Goal: Information Seeking & Learning: Learn about a topic

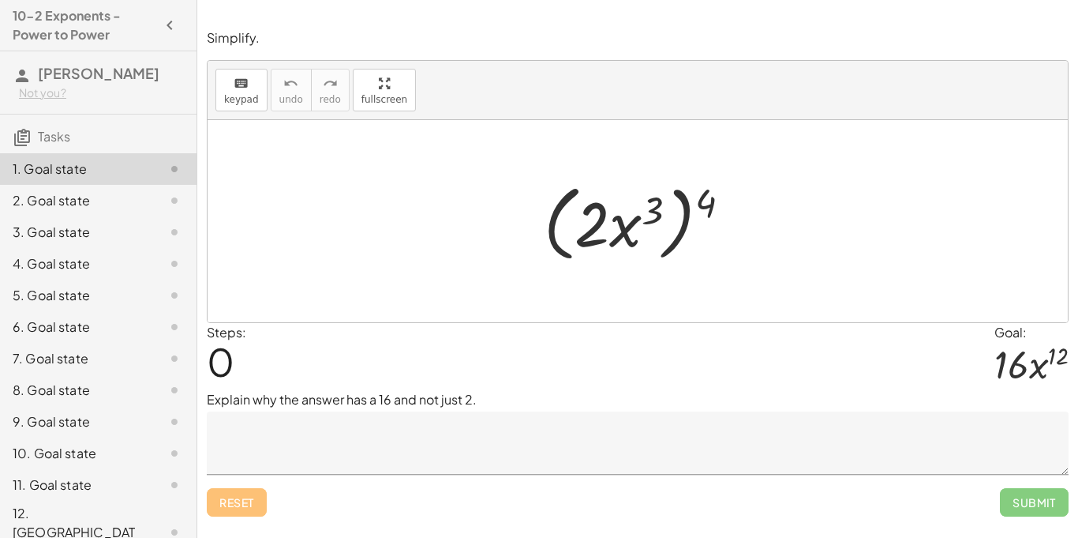
click at [622, 232] on div at bounding box center [644, 221] width 216 height 91
drag, startPoint x: 707, startPoint y: 204, endPoint x: 651, endPoint y: 212, distance: 56.6
click at [651, 212] on div at bounding box center [644, 221] width 216 height 91
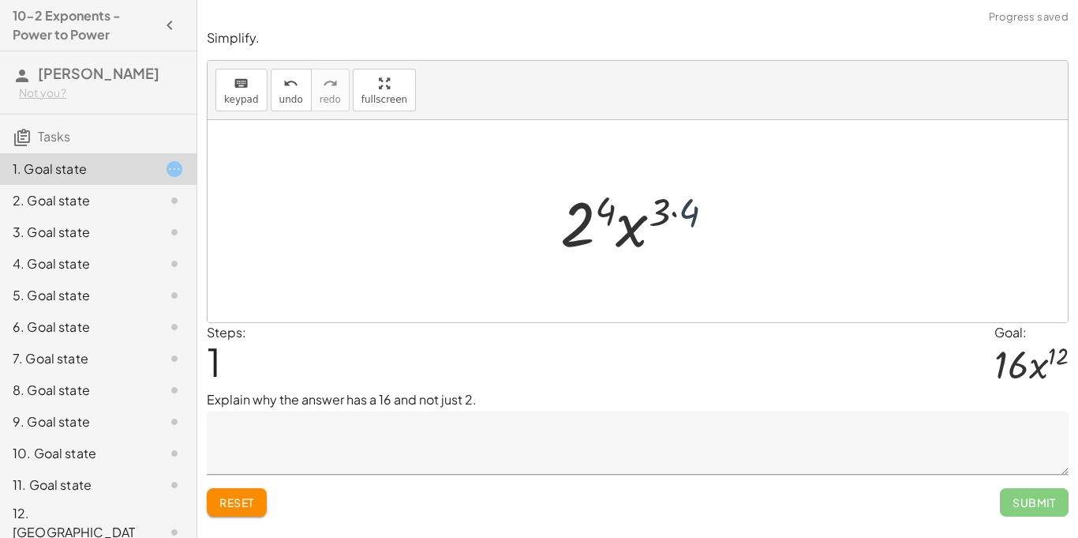
drag, startPoint x: 682, startPoint y: 211, endPoint x: 647, endPoint y: 208, distance: 35.7
click at [647, 208] on div at bounding box center [644, 221] width 183 height 81
drag, startPoint x: 677, startPoint y: 219, endPoint x: 613, endPoint y: 214, distance: 63.3
click at [613, 214] on div at bounding box center [643, 221] width 165 height 81
drag, startPoint x: 628, startPoint y: 227, endPoint x: 580, endPoint y: 234, distance: 48.6
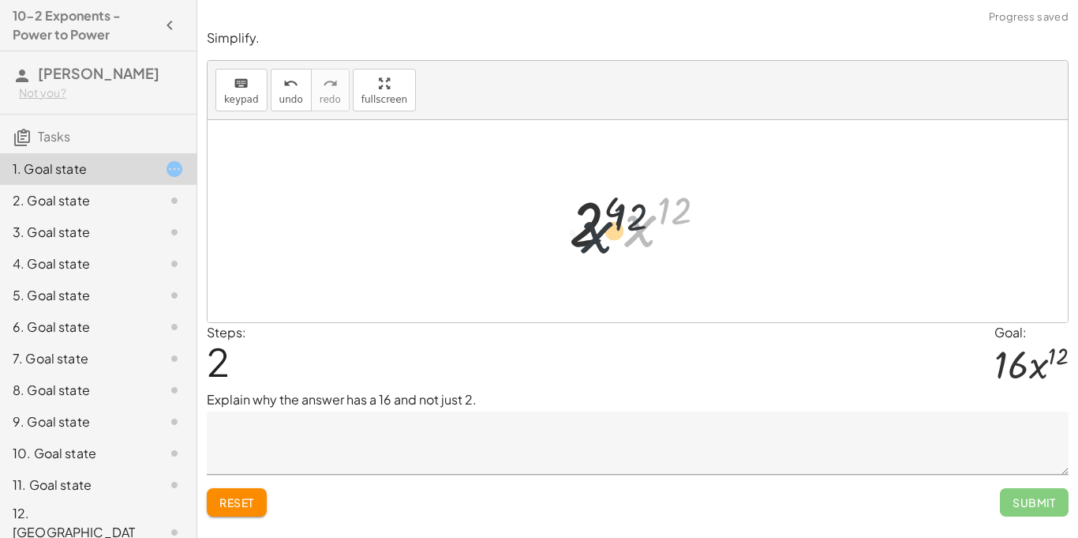
click at [580, 234] on div at bounding box center [643, 221] width 165 height 81
drag, startPoint x: 681, startPoint y: 209, endPoint x: 624, endPoint y: 206, distance: 57.7
click at [624, 206] on div at bounding box center [643, 221] width 165 height 81
drag, startPoint x: 644, startPoint y: 231, endPoint x: 583, endPoint y: 234, distance: 61.7
click at [583, 234] on div at bounding box center [643, 221] width 165 height 81
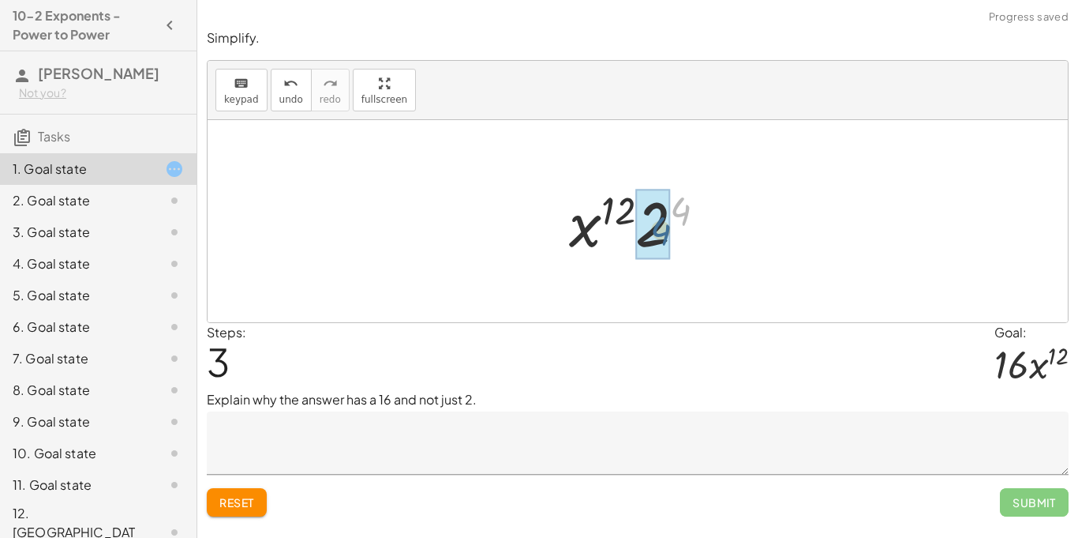
drag, startPoint x: 680, startPoint y: 208, endPoint x: 655, endPoint y: 230, distance: 33.1
drag, startPoint x: 657, startPoint y: 233, endPoint x: 553, endPoint y: 226, distance: 103.7
click at [553, 226] on div "( · 2 · x 3 ) 4 · 2 4 · x ( · 3 · 4 ) · 2 4 · x 12 · x 12 · 2 4 · 16 · · x 12 16" at bounding box center [638, 221] width 186 height 89
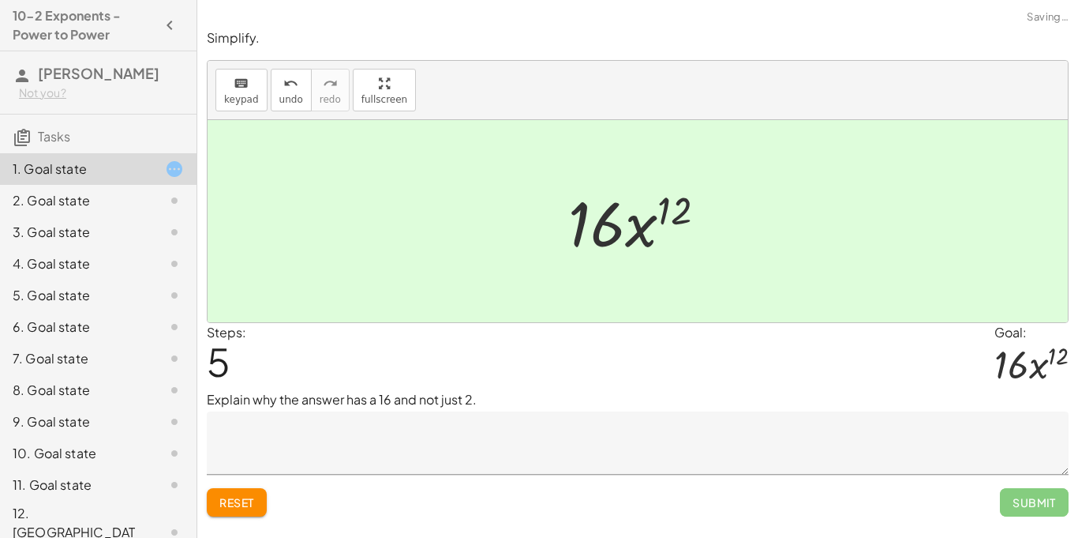
click at [760, 462] on textarea at bounding box center [638, 442] width 862 height 63
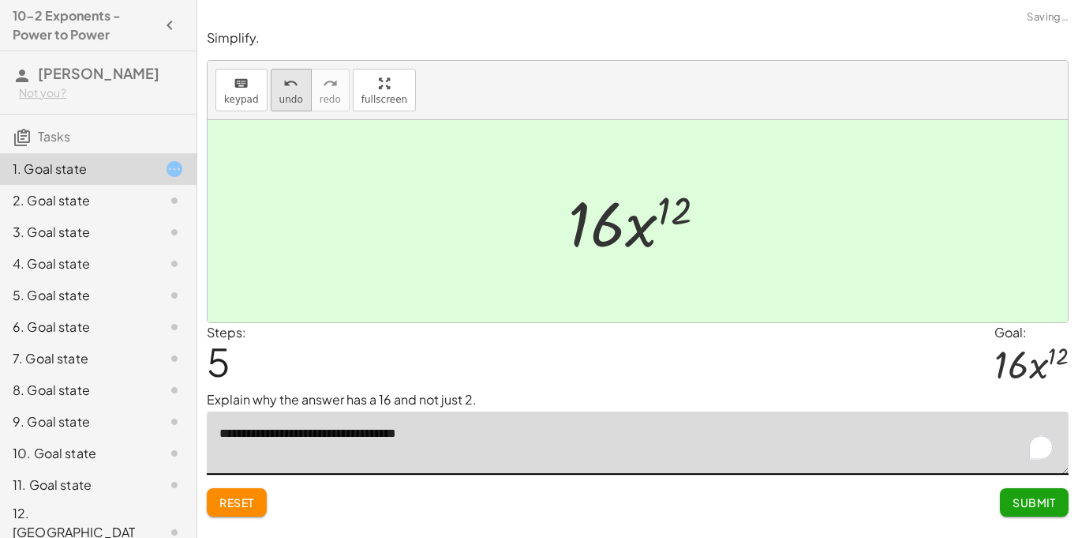
click at [279, 90] on div "undo" at bounding box center [291, 82] width 24 height 19
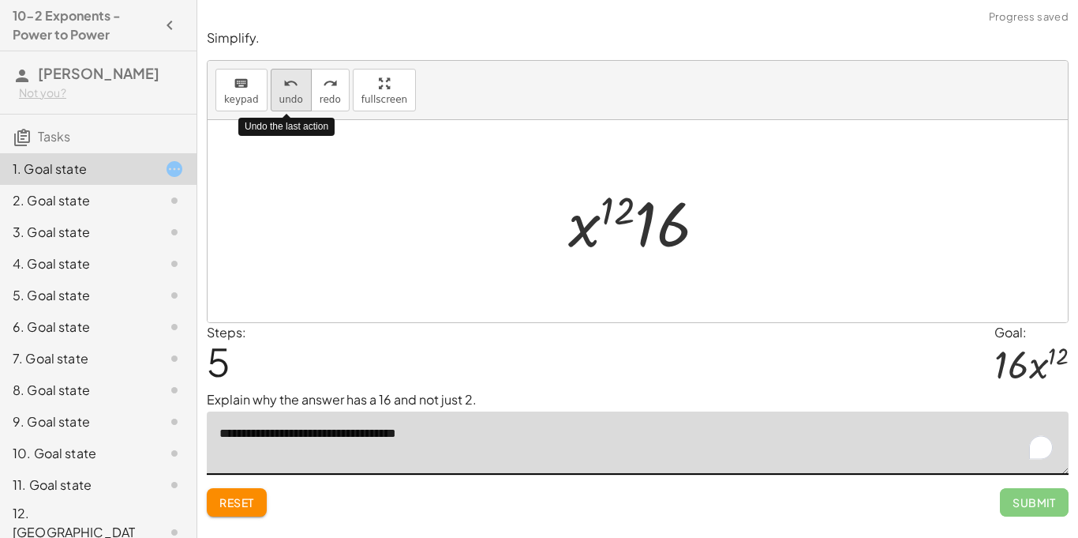
click at [279, 90] on div "undo" at bounding box center [291, 82] width 24 height 19
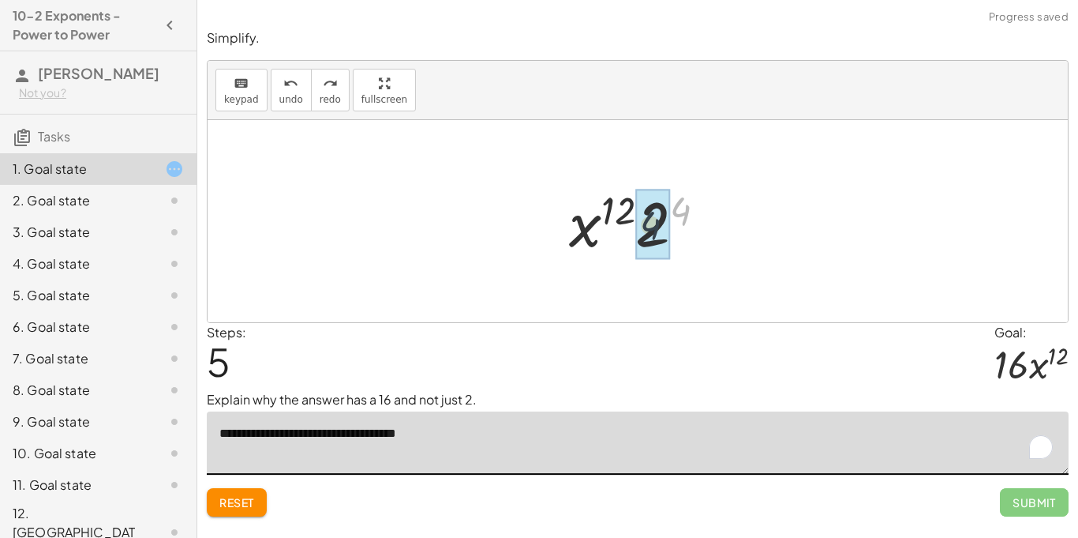
drag, startPoint x: 687, startPoint y: 208, endPoint x: 647, endPoint y: 227, distance: 44.5
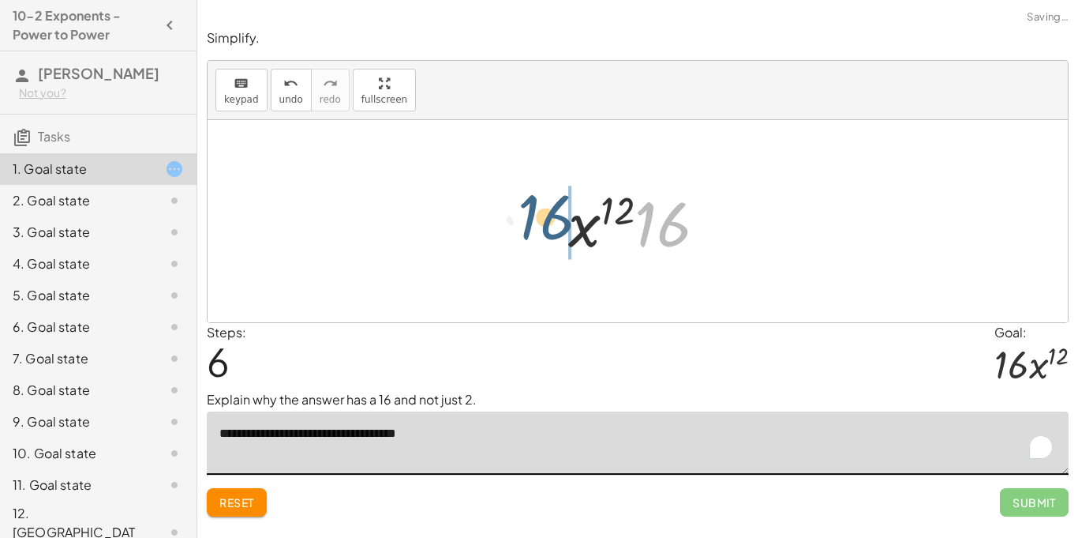
drag, startPoint x: 657, startPoint y: 234, endPoint x: 537, endPoint y: 227, distance: 120.2
click at [537, 227] on div "( · 2 · x 3 ) 4 · 2 4 · x ( · 3 · 4 ) · 2 4 · x 12 · x 12 · 2 4 · 16 · x 12 · 16" at bounding box center [638, 221] width 861 height 202
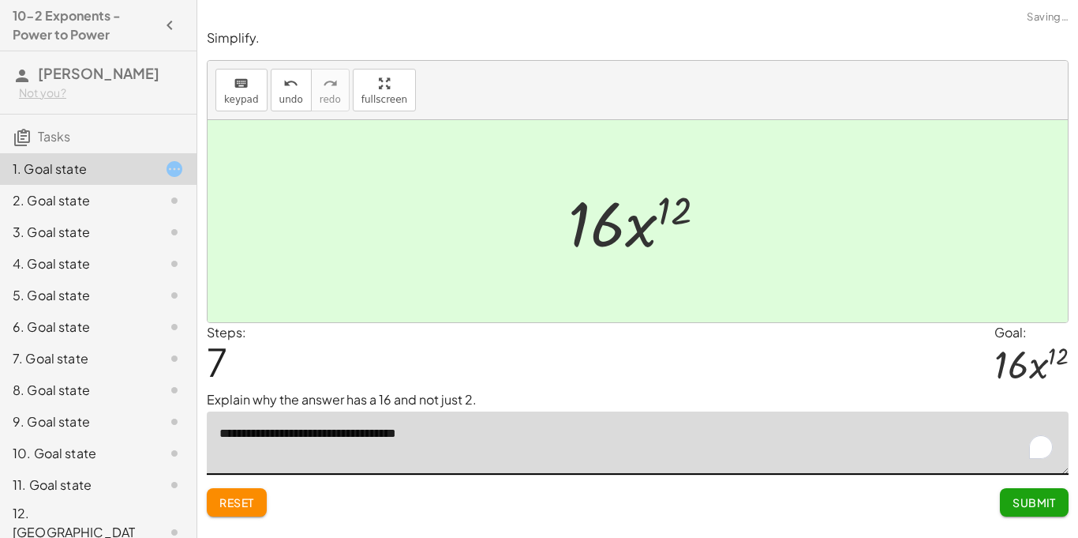
click at [550, 426] on textarea "**********" at bounding box center [638, 442] width 862 height 63
type textarea "**********"
click at [1044, 495] on span "Submit" at bounding box center [1034, 502] width 43 height 14
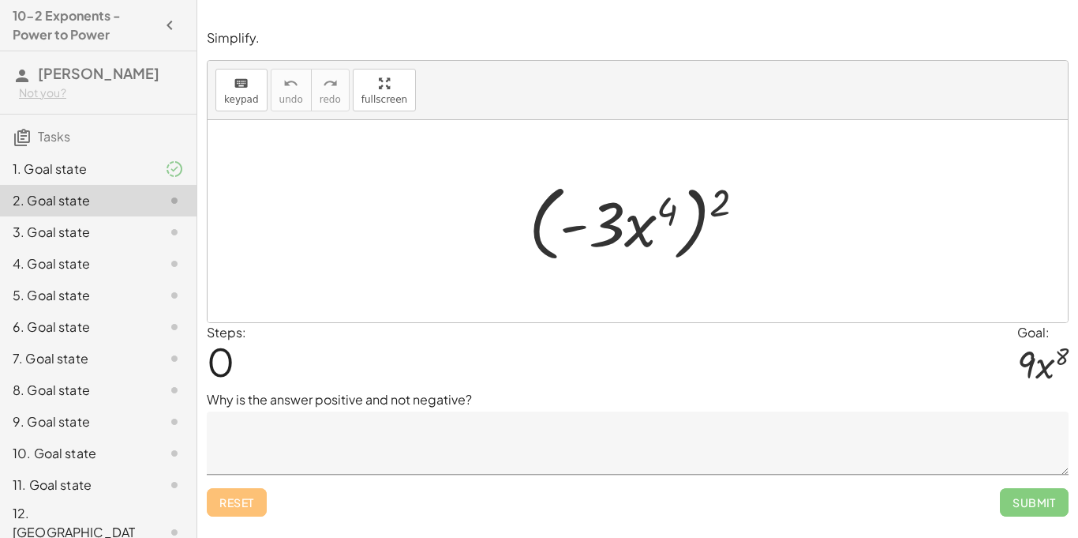
click at [50, 178] on div "1. Goal state" at bounding box center [76, 168] width 127 height 19
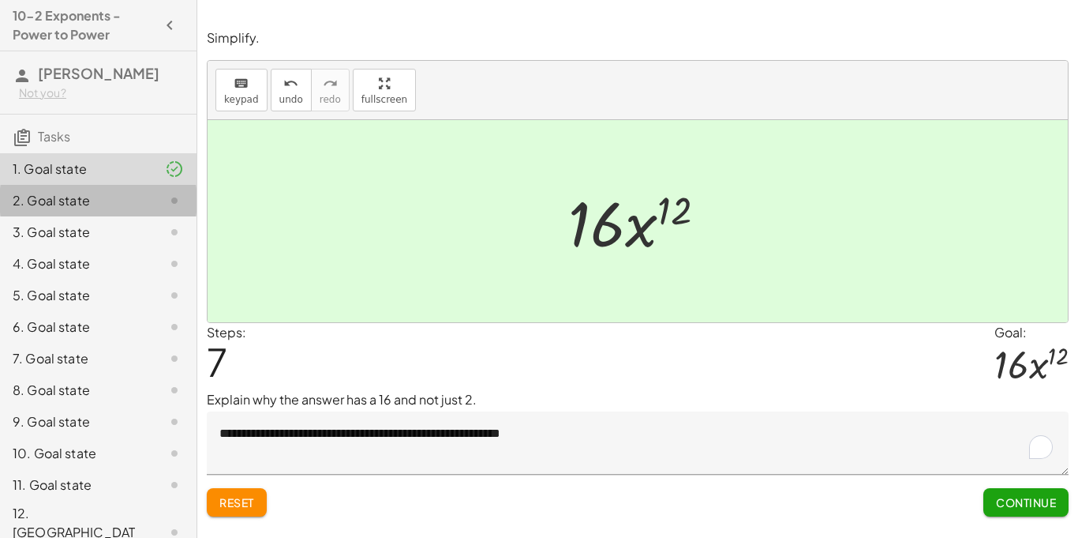
click at [154, 210] on div at bounding box center [162, 200] width 44 height 19
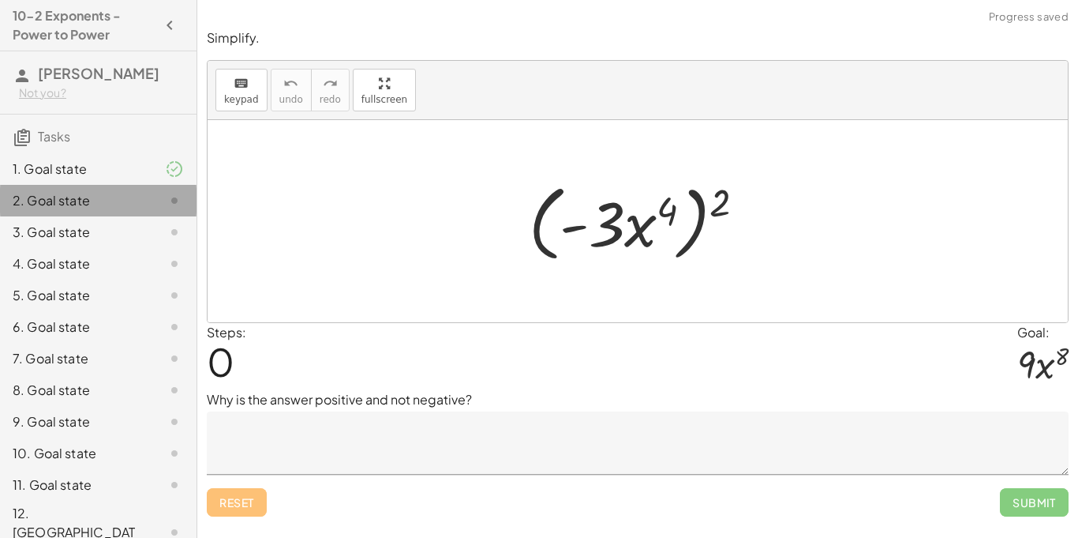
click at [157, 210] on div at bounding box center [162, 200] width 44 height 19
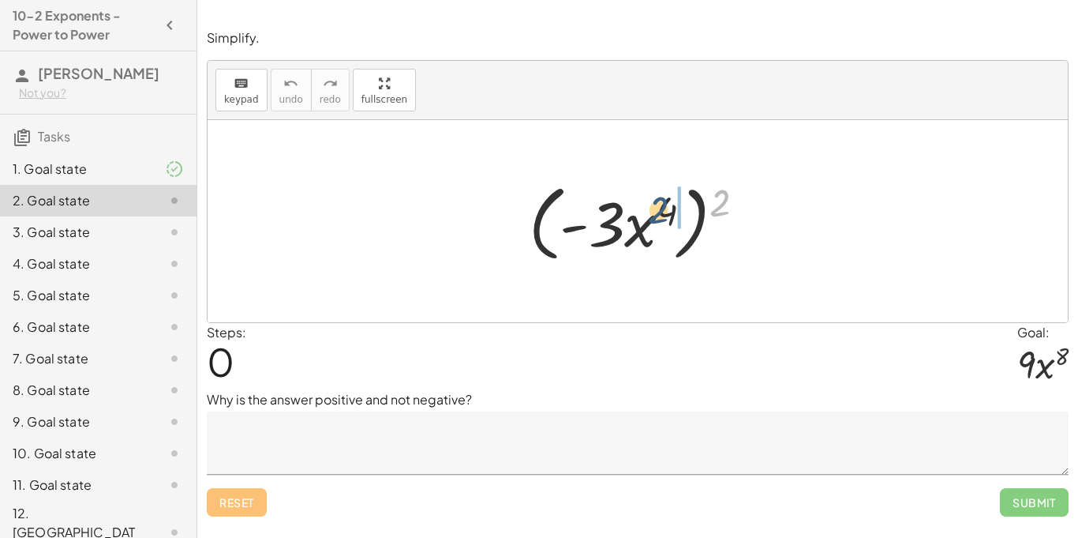
drag, startPoint x: 716, startPoint y: 202, endPoint x: 653, endPoint y: 210, distance: 63.7
click at [653, 210] on div at bounding box center [643, 221] width 245 height 91
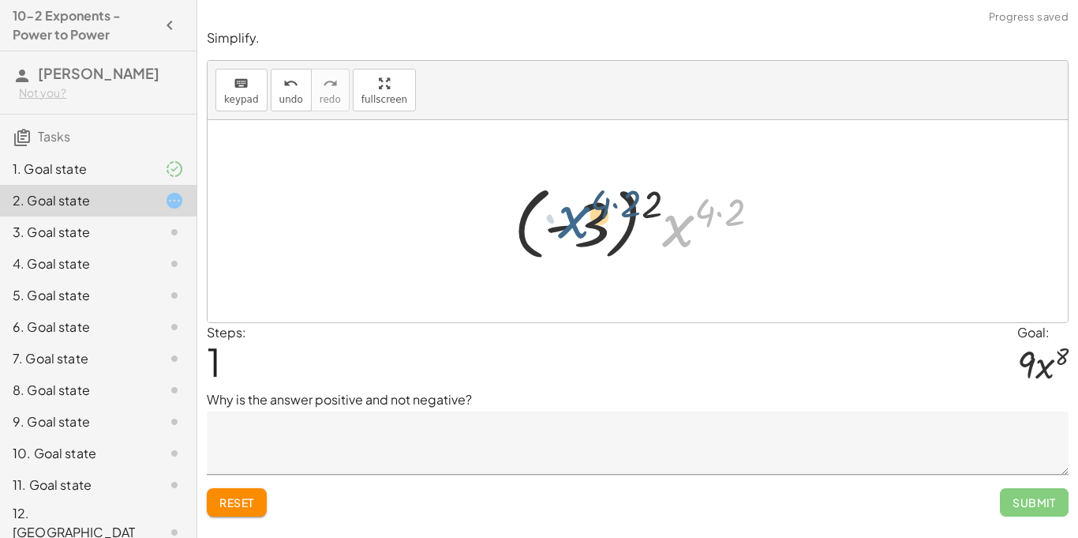
drag, startPoint x: 686, startPoint y: 235, endPoint x: 581, endPoint y: 228, distance: 105.2
click at [581, 228] on div at bounding box center [643, 222] width 275 height 88
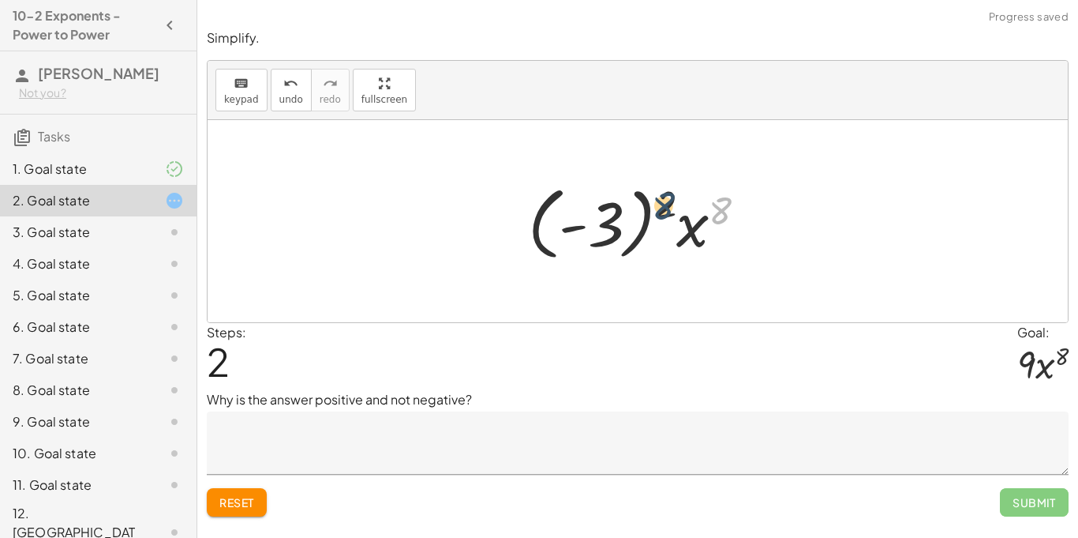
drag, startPoint x: 716, startPoint y: 216, endPoint x: 651, endPoint y: 215, distance: 65.5
click at [651, 215] on div at bounding box center [643, 222] width 247 height 88
drag, startPoint x: 622, startPoint y: 217, endPoint x: 713, endPoint y: 230, distance: 91.7
click at [713, 230] on div at bounding box center [643, 222] width 247 height 88
drag, startPoint x: 604, startPoint y: 220, endPoint x: 669, endPoint y: 202, distance: 67.2
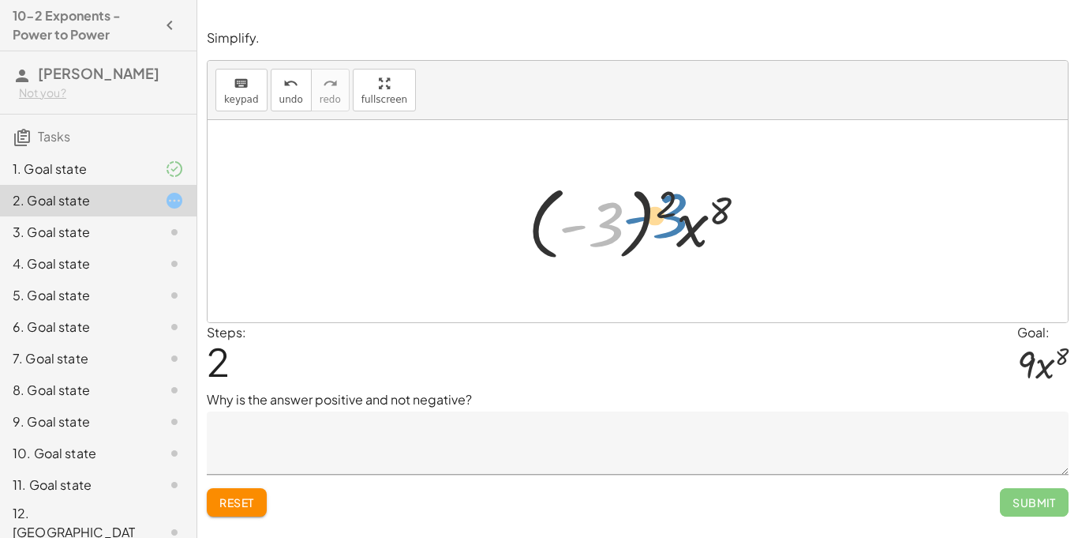
click at [669, 202] on div at bounding box center [643, 222] width 247 height 88
drag, startPoint x: 671, startPoint y: 204, endPoint x: 594, endPoint y: 238, distance: 84.2
click at [594, 238] on div at bounding box center [643, 222] width 247 height 88
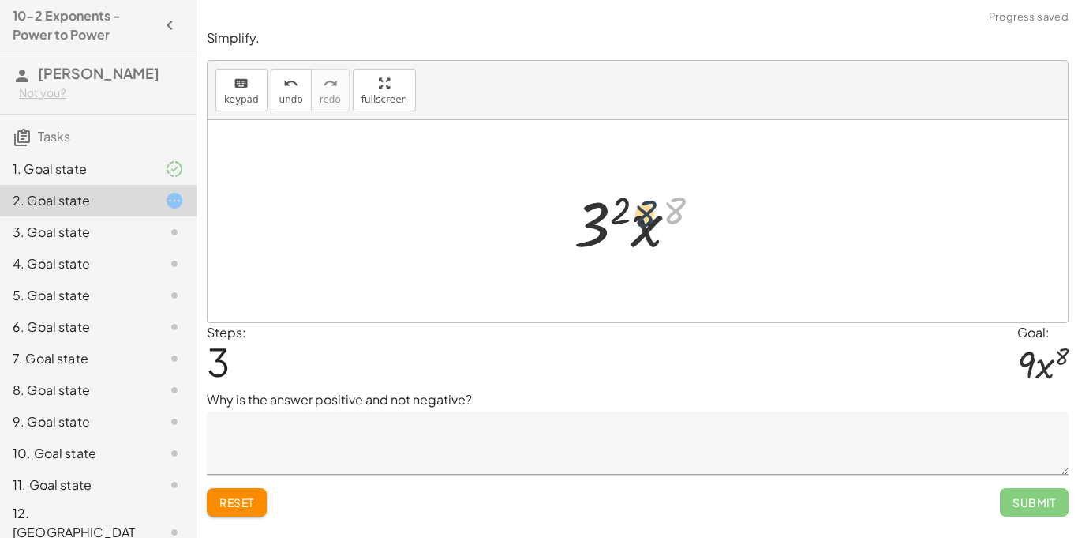
drag, startPoint x: 669, startPoint y: 219, endPoint x: 553, endPoint y: 219, distance: 115.3
click at [553, 219] on div "( · - 3 · x 4 ) 2 · ( - 3 ) 2 · x ( · 4 · 2 ) · ( - 3 ) 2 · x 8 8 · 3 · x 2 8" at bounding box center [637, 221] width 175 height 89
drag, startPoint x: 620, startPoint y: 217, endPoint x: 587, endPoint y: 227, distance: 33.7
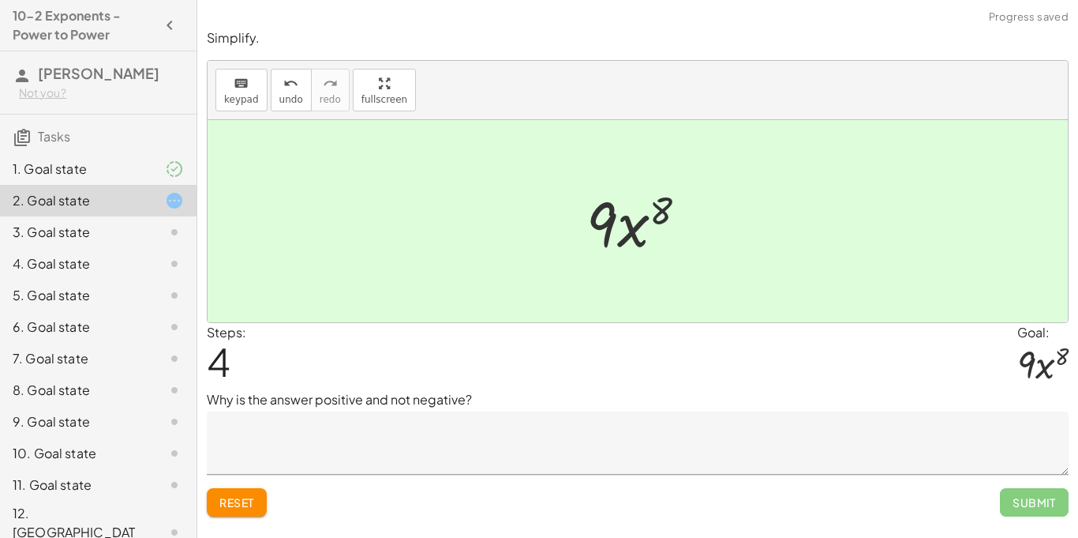
click at [565, 414] on textarea at bounding box center [638, 442] width 862 height 63
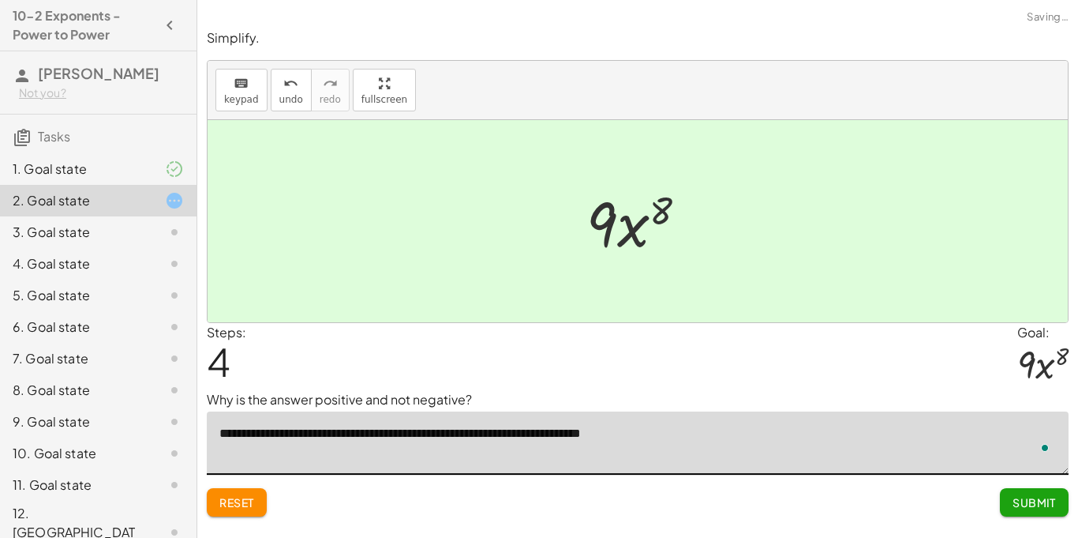
type textarea "**********"
click at [1030, 502] on span "Submit" at bounding box center [1034, 502] width 43 height 14
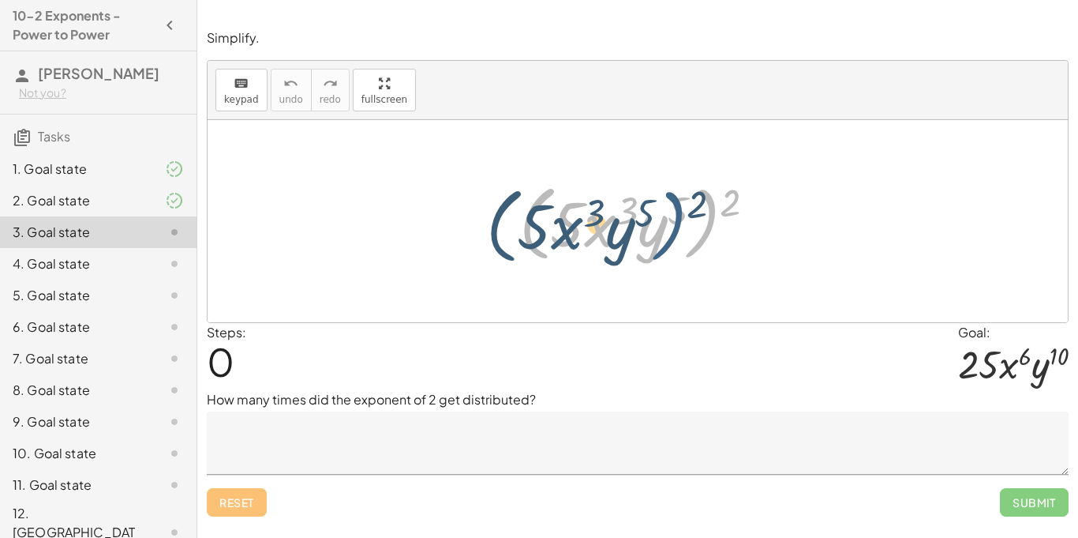
drag, startPoint x: 718, startPoint y: 206, endPoint x: 679, endPoint y: 212, distance: 40.0
click at [679, 212] on div at bounding box center [644, 221] width 264 height 91
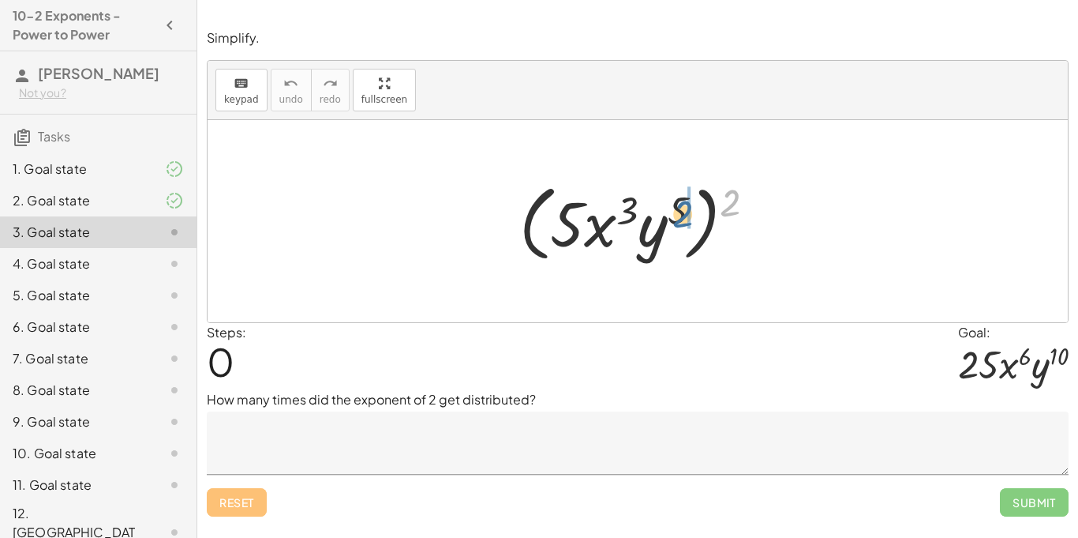
drag, startPoint x: 722, startPoint y: 212, endPoint x: 666, endPoint y: 227, distance: 57.8
click at [666, 227] on div at bounding box center [644, 221] width 264 height 91
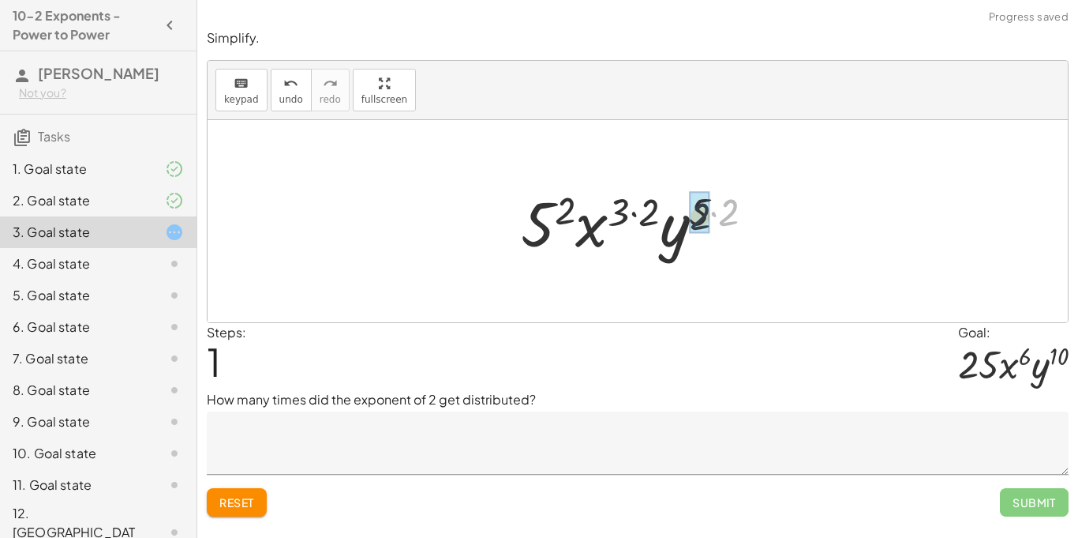
drag, startPoint x: 730, startPoint y: 215, endPoint x: 696, endPoint y: 216, distance: 34.0
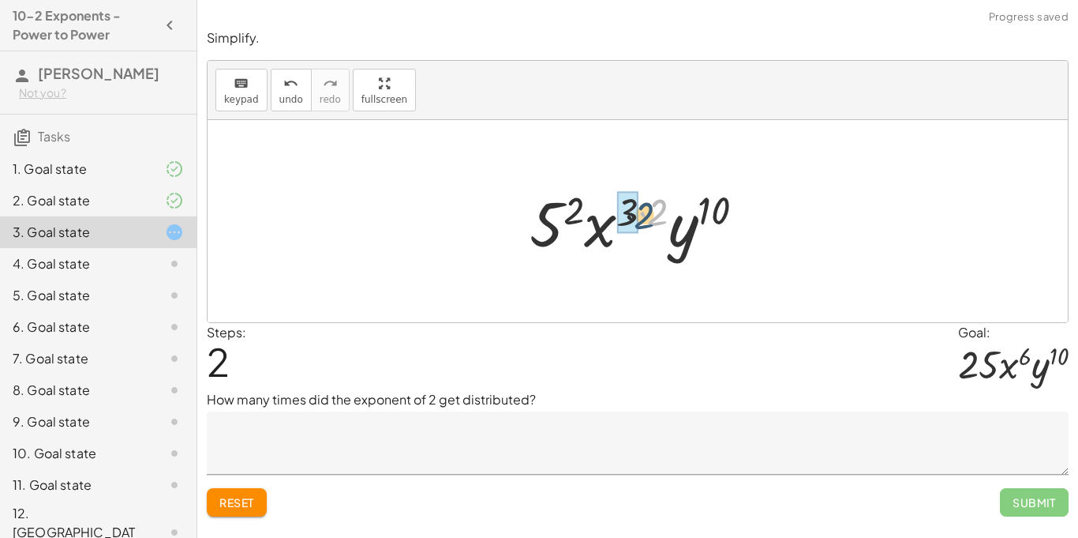
drag, startPoint x: 652, startPoint y: 210, endPoint x: 629, endPoint y: 214, distance: 23.2
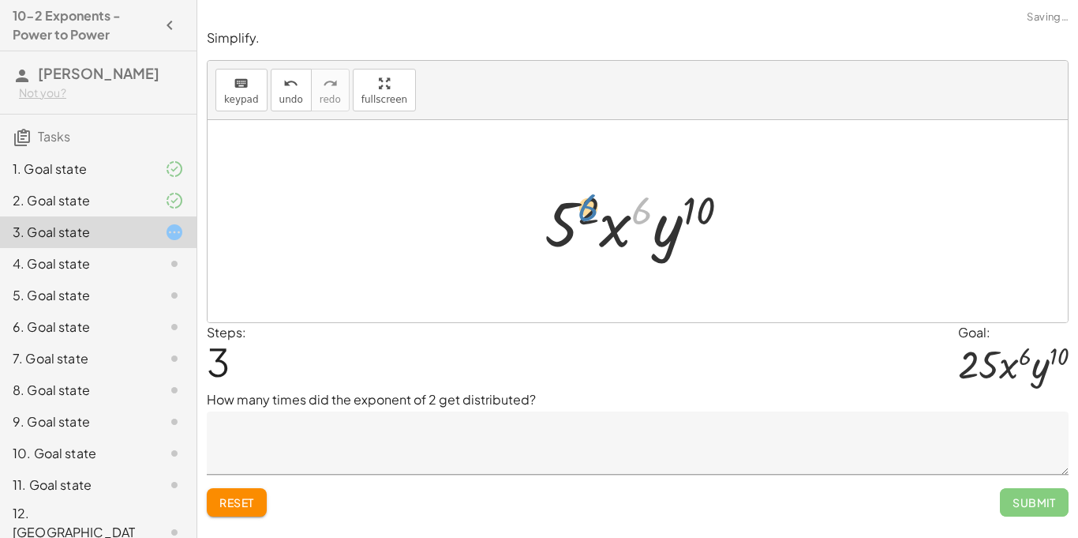
drag, startPoint x: 642, startPoint y: 213, endPoint x: 587, endPoint y: 211, distance: 55.3
click at [587, 211] on div at bounding box center [643, 221] width 213 height 81
drag, startPoint x: 621, startPoint y: 228, endPoint x: 677, endPoint y: 246, distance: 58.2
click at [677, 246] on div at bounding box center [643, 221] width 213 height 81
drag, startPoint x: 675, startPoint y: 247, endPoint x: 576, endPoint y: 231, distance: 100.1
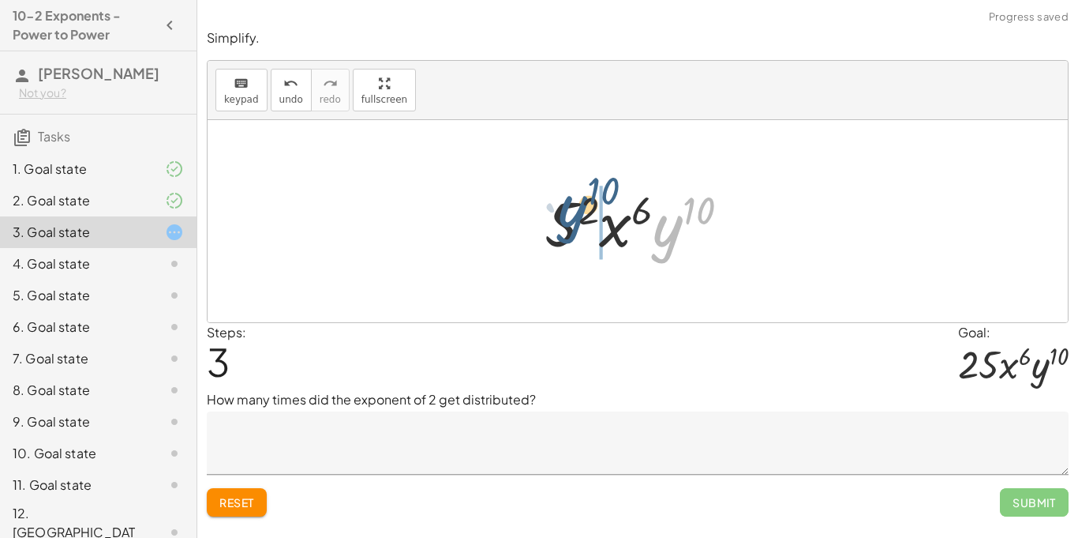
click at [576, 231] on div at bounding box center [643, 221] width 213 height 81
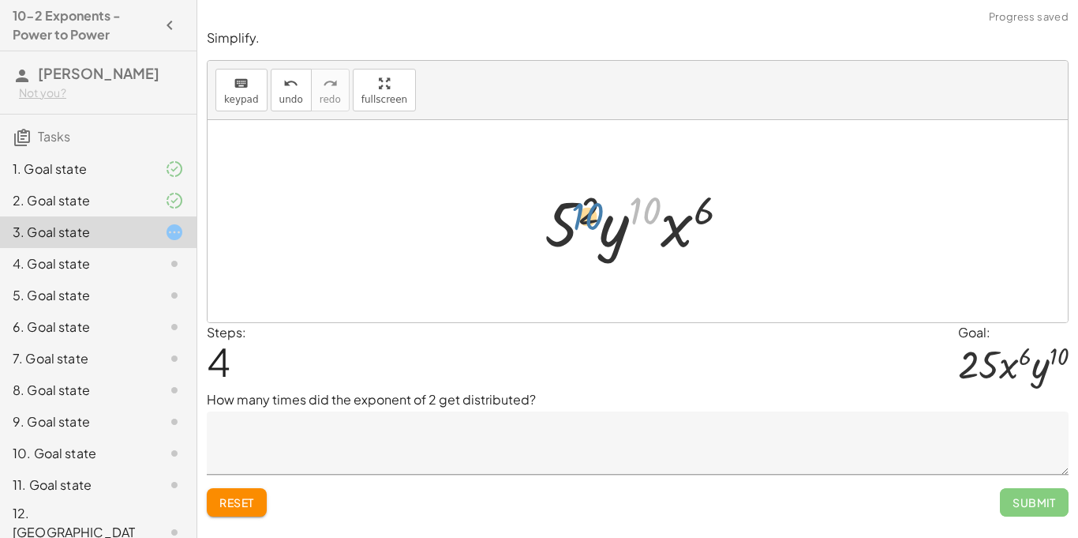
drag, startPoint x: 651, startPoint y: 217, endPoint x: 591, endPoint y: 225, distance: 59.7
click at [591, 225] on div at bounding box center [643, 221] width 213 height 81
drag, startPoint x: 590, startPoint y: 218, endPoint x: 565, endPoint y: 234, distance: 29.8
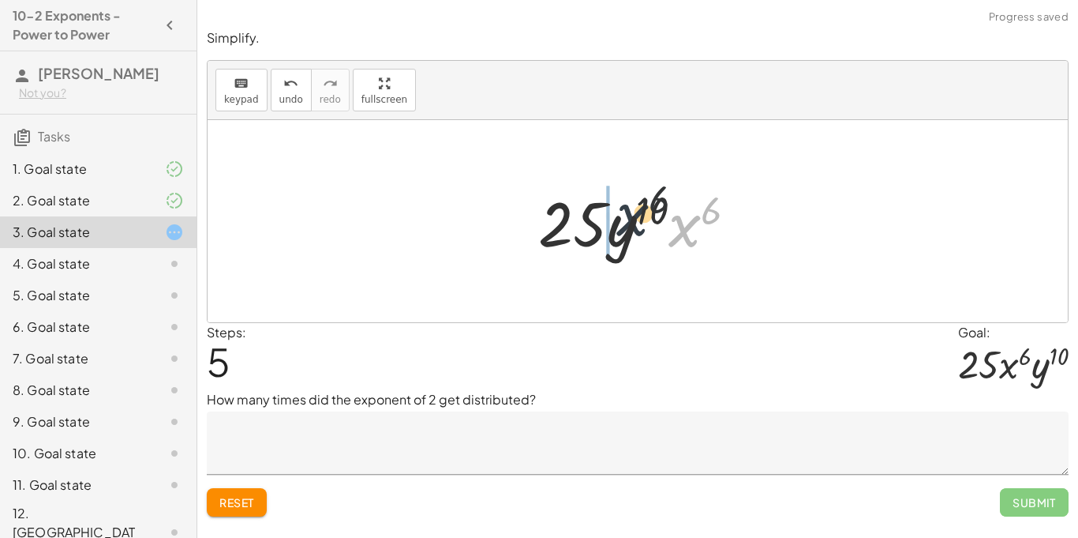
drag, startPoint x: 700, startPoint y: 225, endPoint x: 617, endPoint y: 216, distance: 84.1
click at [617, 216] on div at bounding box center [644, 221] width 227 height 81
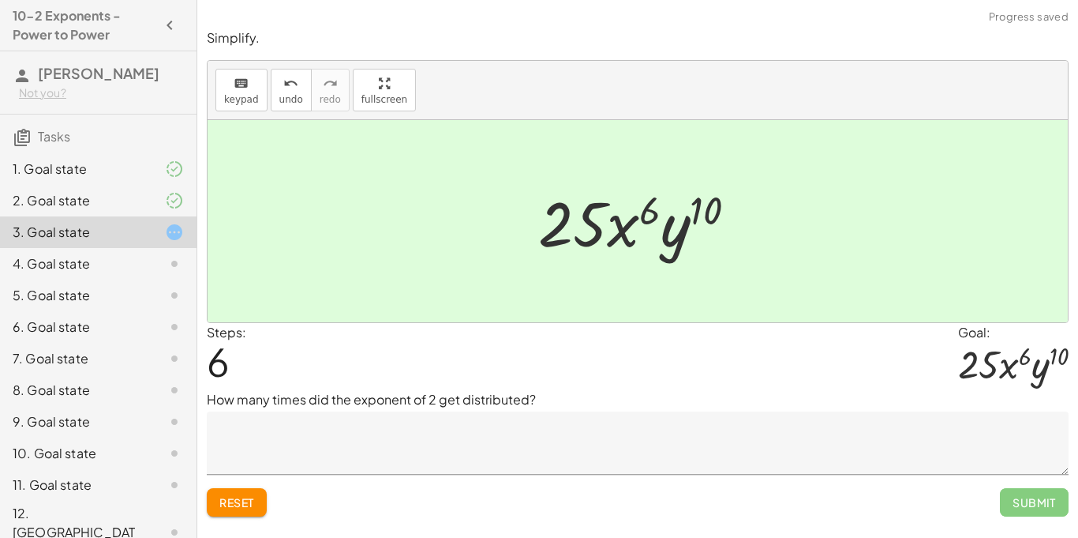
click at [722, 456] on textarea at bounding box center [638, 442] width 862 height 63
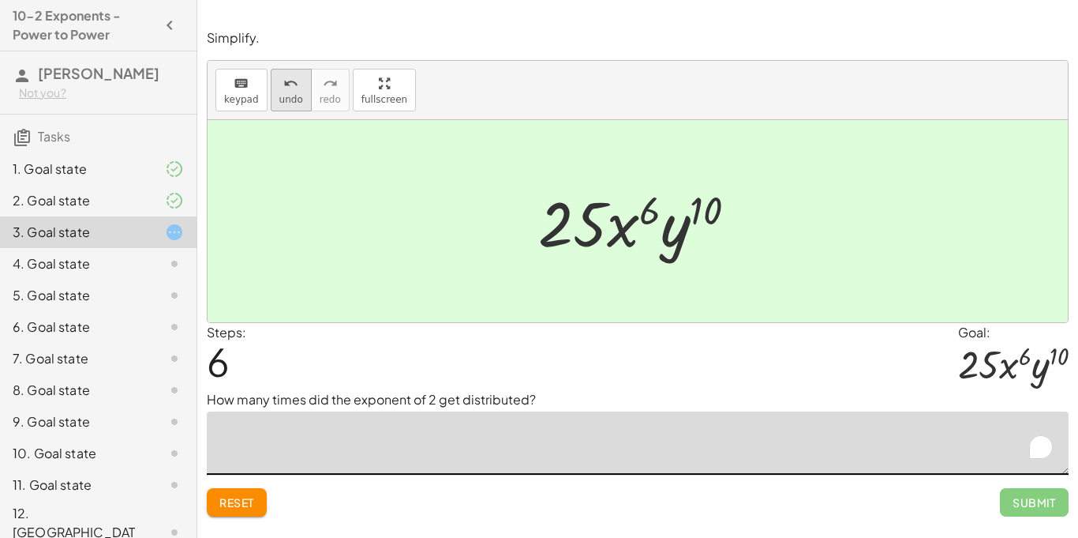
click at [288, 103] on span "undo" at bounding box center [291, 99] width 24 height 11
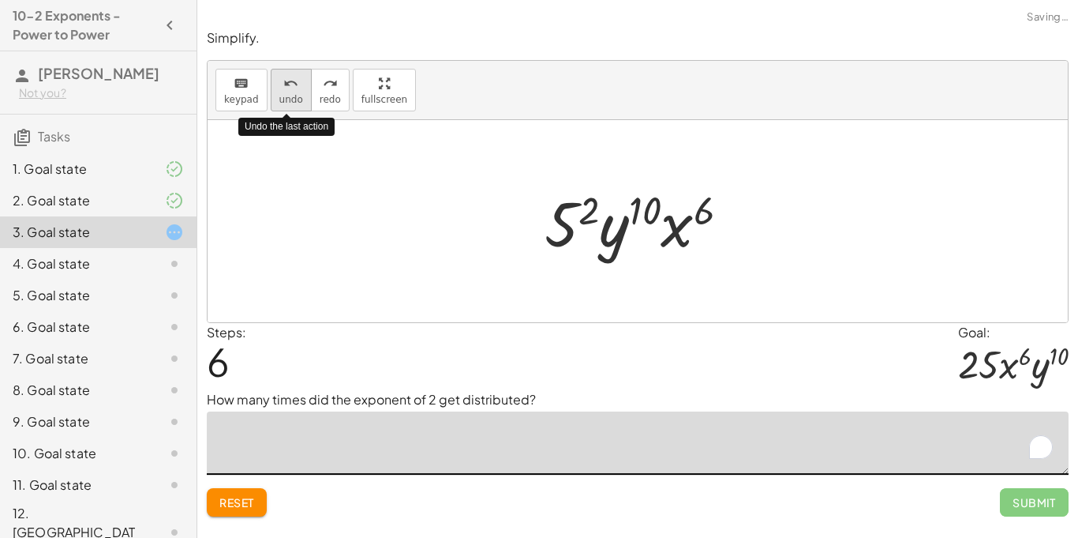
click at [283, 101] on span "undo" at bounding box center [291, 99] width 24 height 11
click at [282, 102] on span "undo" at bounding box center [291, 99] width 24 height 11
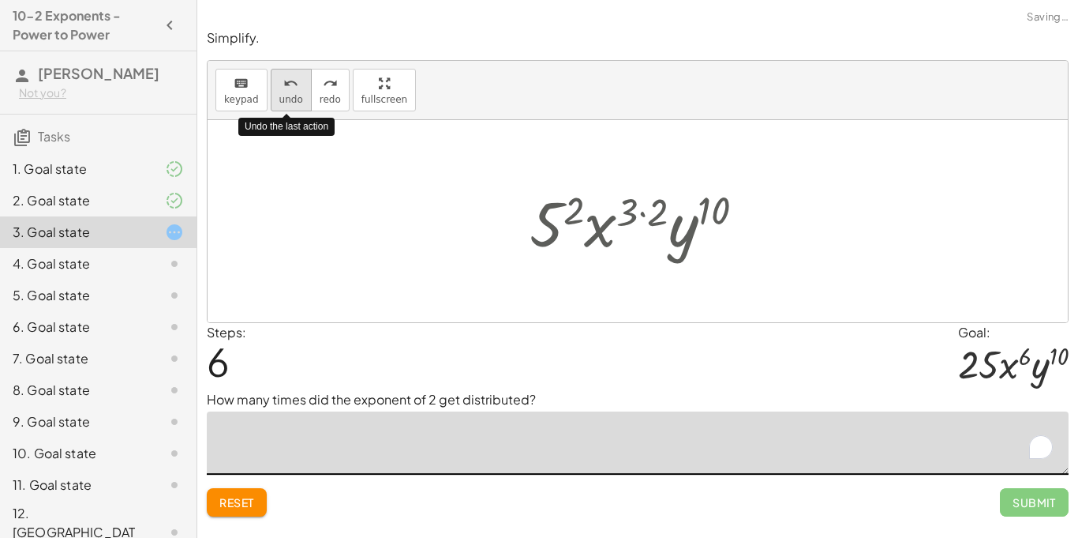
click at [282, 102] on span "undo" at bounding box center [291, 99] width 24 height 11
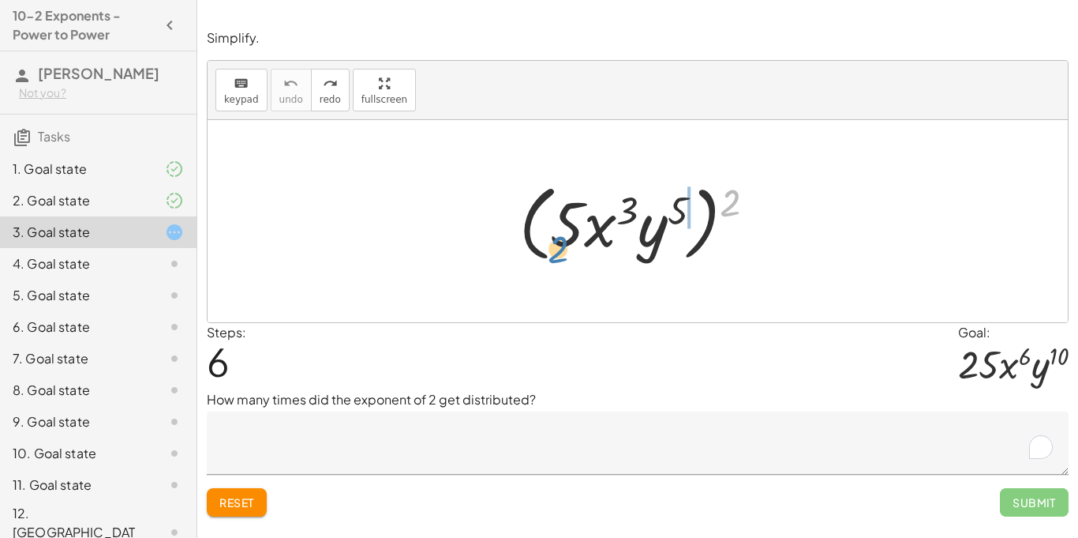
drag, startPoint x: 731, startPoint y: 201, endPoint x: 565, endPoint y: 234, distance: 169.9
click at [565, 234] on div at bounding box center [644, 221] width 264 height 91
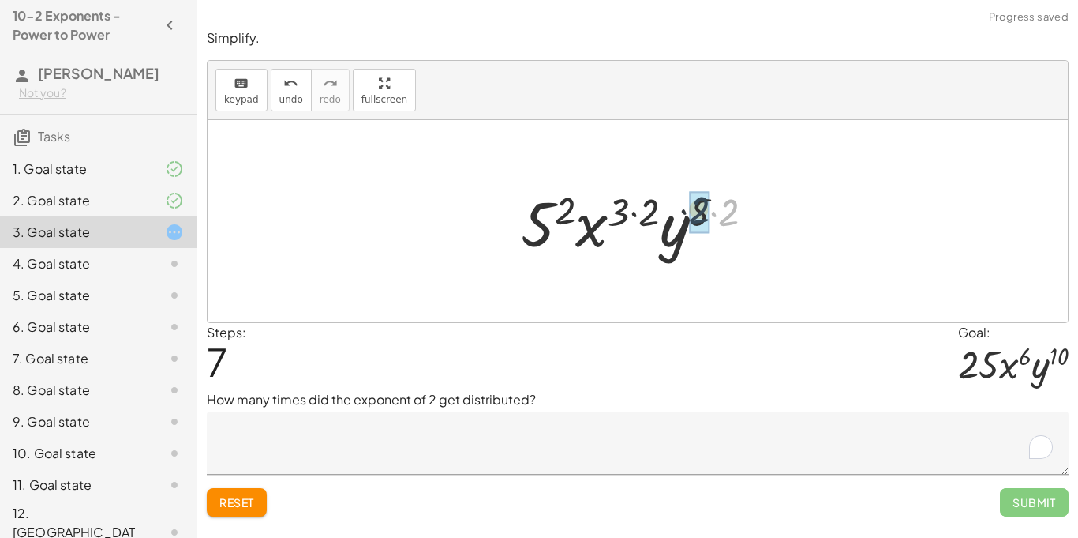
drag, startPoint x: 731, startPoint y: 211, endPoint x: 691, endPoint y: 206, distance: 40.5
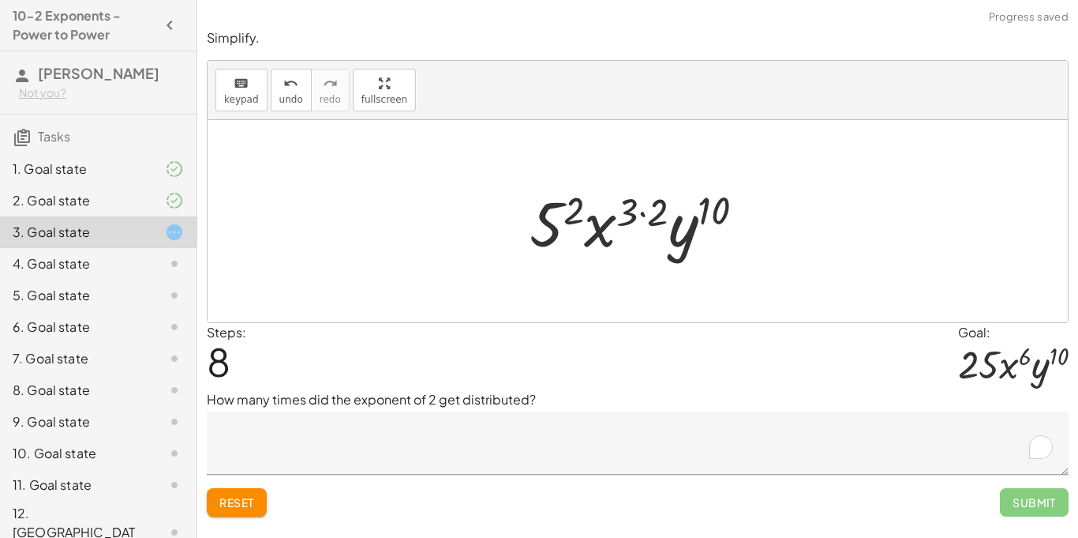
click at [719, 217] on div at bounding box center [644, 221] width 244 height 81
drag, startPoint x: 662, startPoint y: 217, endPoint x: 640, endPoint y: 221, distance: 23.2
click at [640, 221] on div at bounding box center [644, 221] width 244 height 81
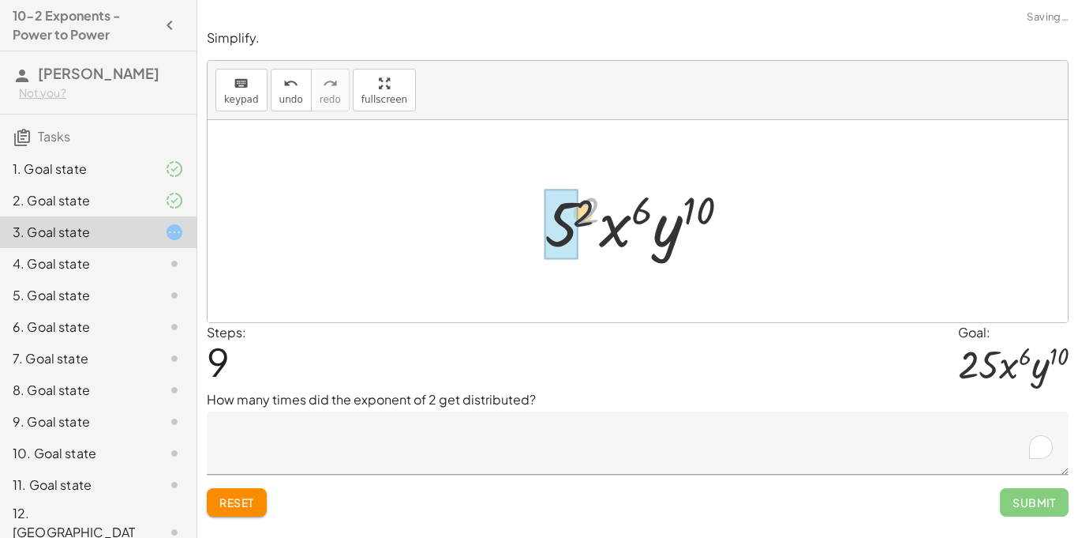
drag, startPoint x: 594, startPoint y: 212, endPoint x: 561, endPoint y: 229, distance: 36.4
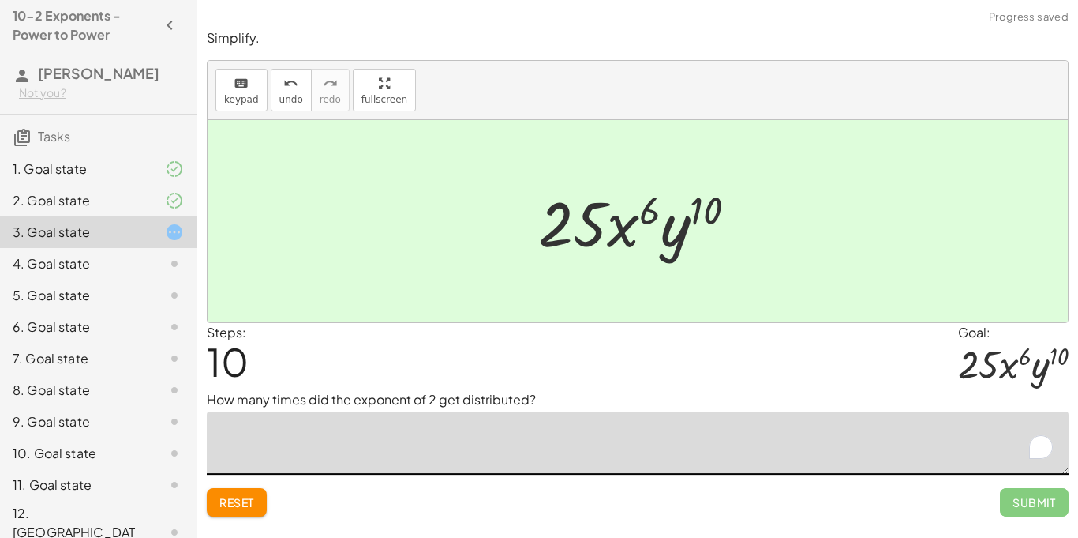
click at [525, 428] on textarea "To enrich screen reader interactions, please activate Accessibility in Grammarl…" at bounding box center [638, 442] width 862 height 63
type textarea "**********"
click at [1038, 507] on span "Submit" at bounding box center [1034, 502] width 43 height 14
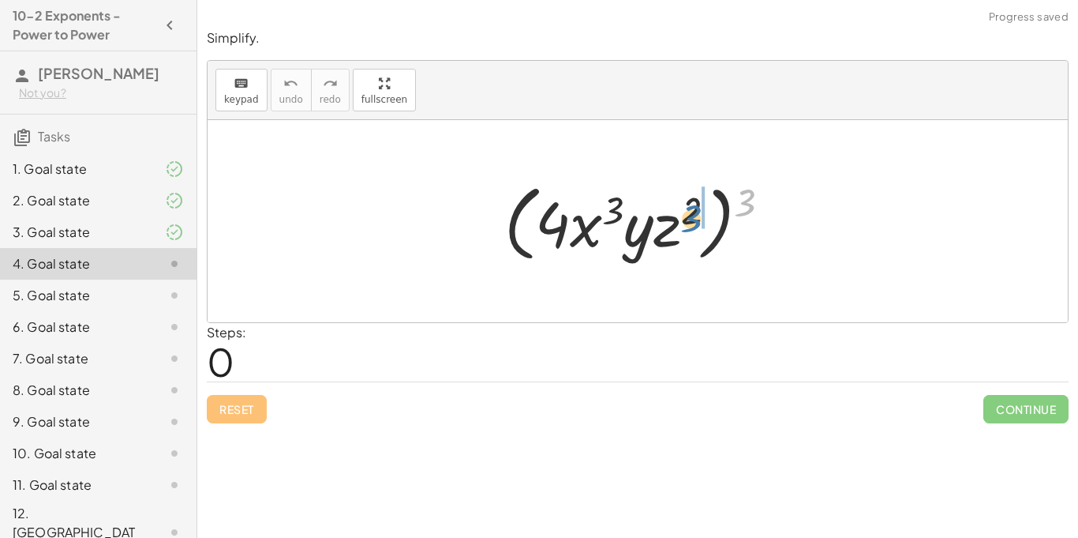
drag, startPoint x: 745, startPoint y: 201, endPoint x: 691, endPoint y: 217, distance: 56.9
click at [691, 217] on div at bounding box center [644, 221] width 294 height 91
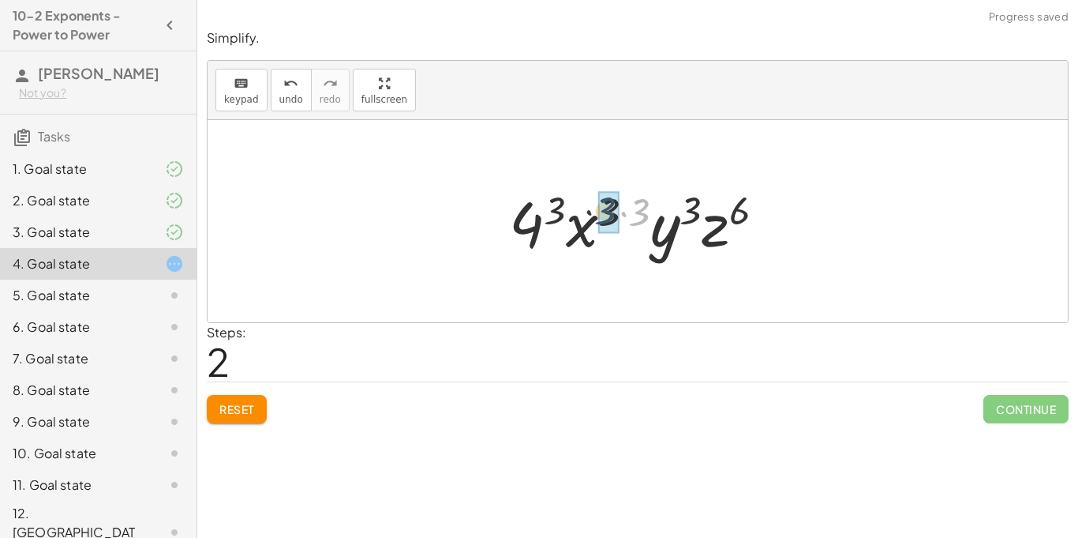
drag, startPoint x: 647, startPoint y: 209, endPoint x: 608, endPoint y: 209, distance: 38.7
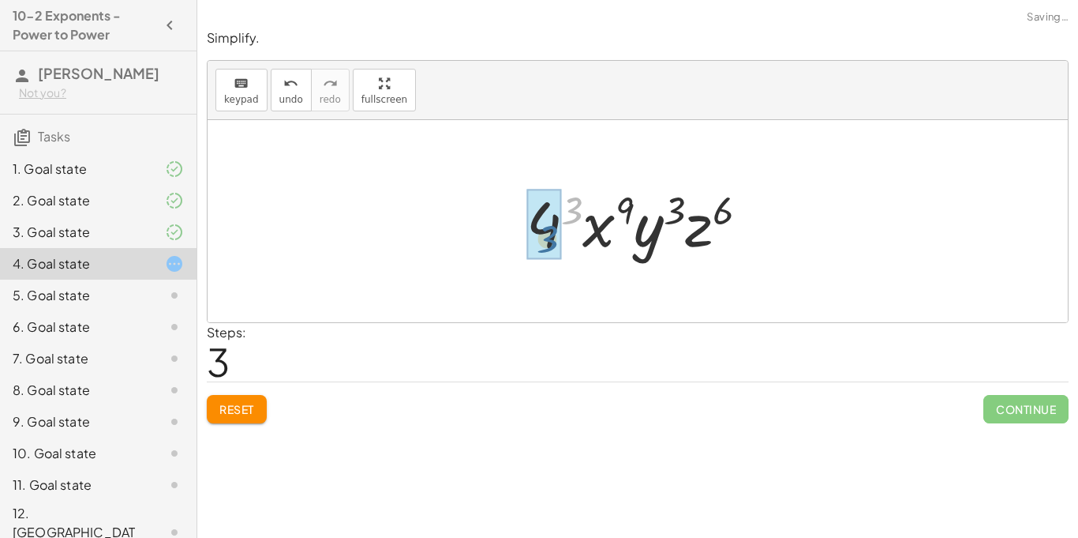
drag, startPoint x: 578, startPoint y: 212, endPoint x: 552, endPoint y: 240, distance: 38.6
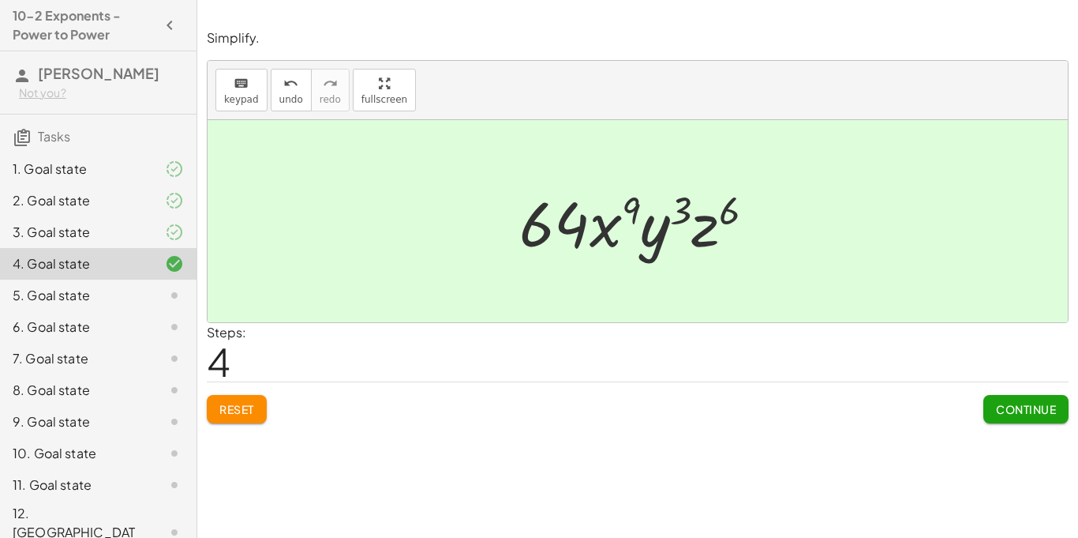
click at [993, 400] on button "Continue" at bounding box center [1026, 409] width 85 height 28
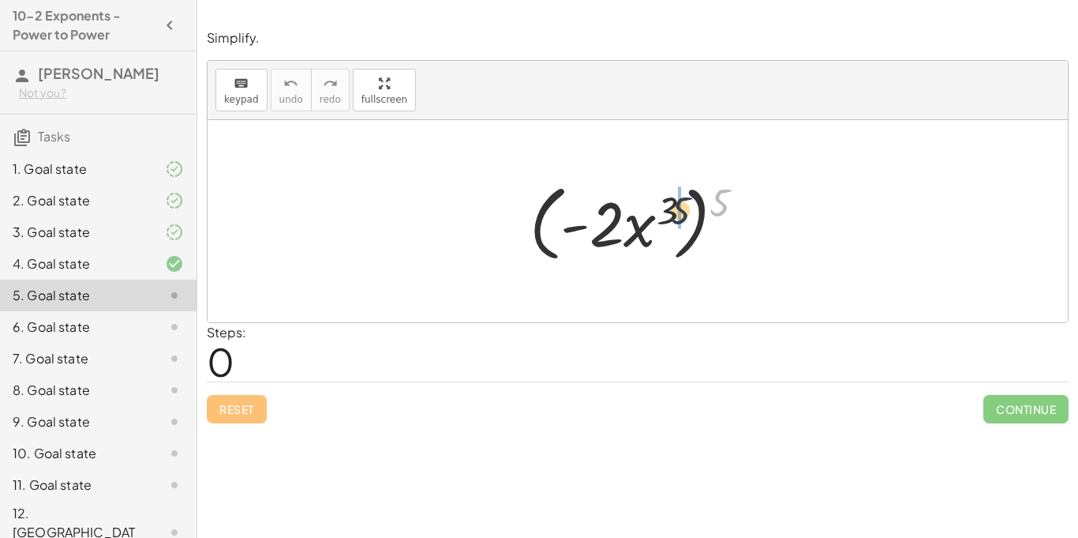
drag, startPoint x: 721, startPoint y: 201, endPoint x: 668, endPoint y: 216, distance: 55.0
click at [668, 216] on div at bounding box center [644, 221] width 244 height 91
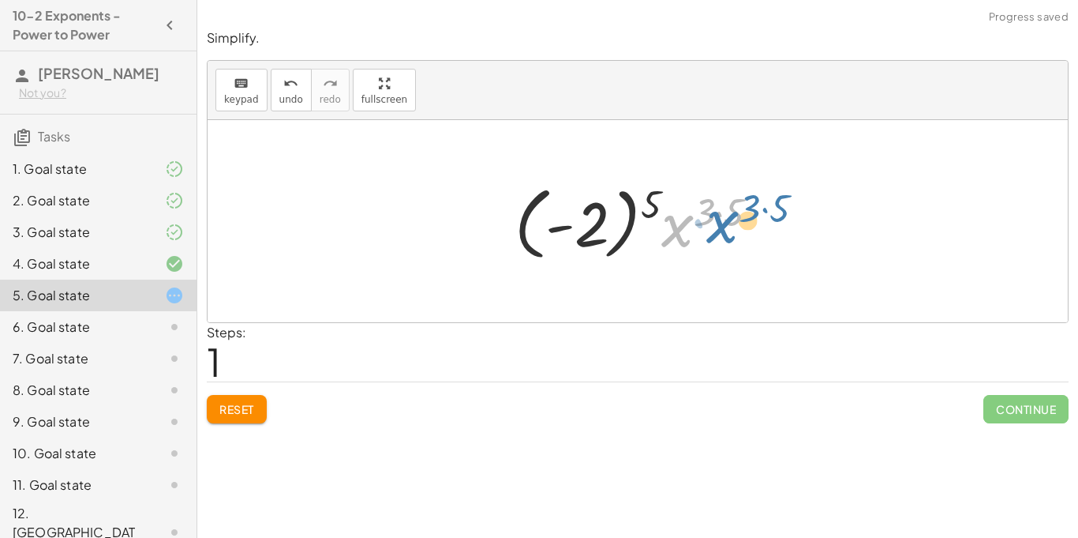
click at [670, 216] on div at bounding box center [643, 222] width 273 height 88
drag, startPoint x: 742, startPoint y: 208, endPoint x: 715, endPoint y: 208, distance: 26.8
click at [715, 208] on div at bounding box center [643, 222] width 273 height 88
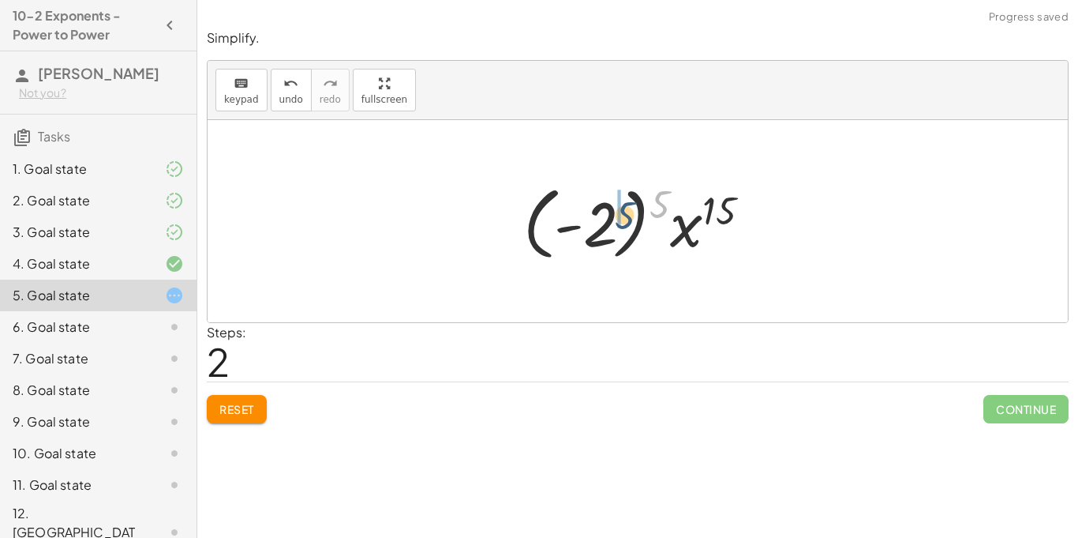
drag, startPoint x: 663, startPoint y: 199, endPoint x: 613, endPoint y: 216, distance: 53.4
click at [613, 216] on div at bounding box center [644, 222] width 256 height 88
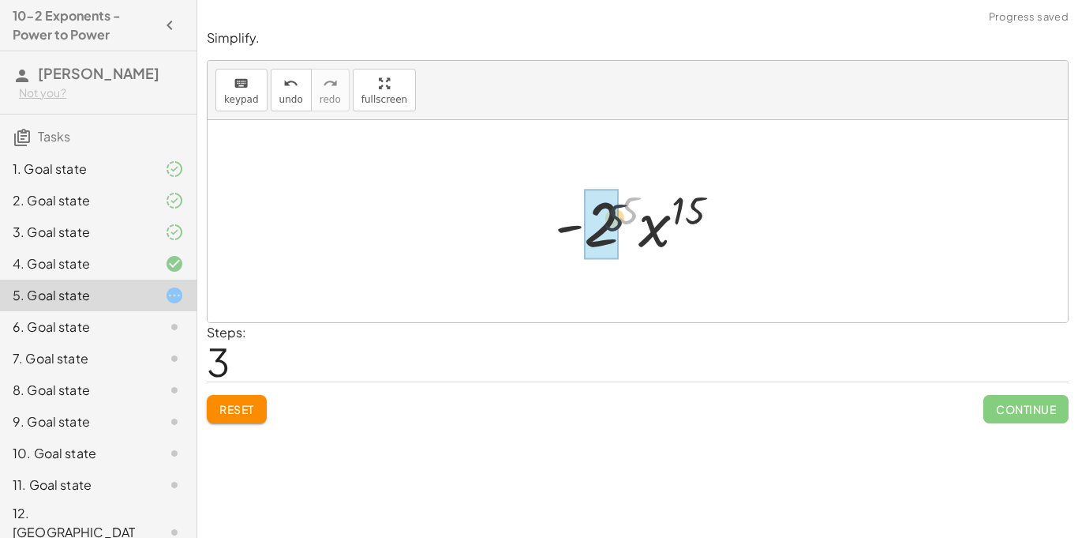
drag, startPoint x: 637, startPoint y: 216, endPoint x: 605, endPoint y: 232, distance: 36.0
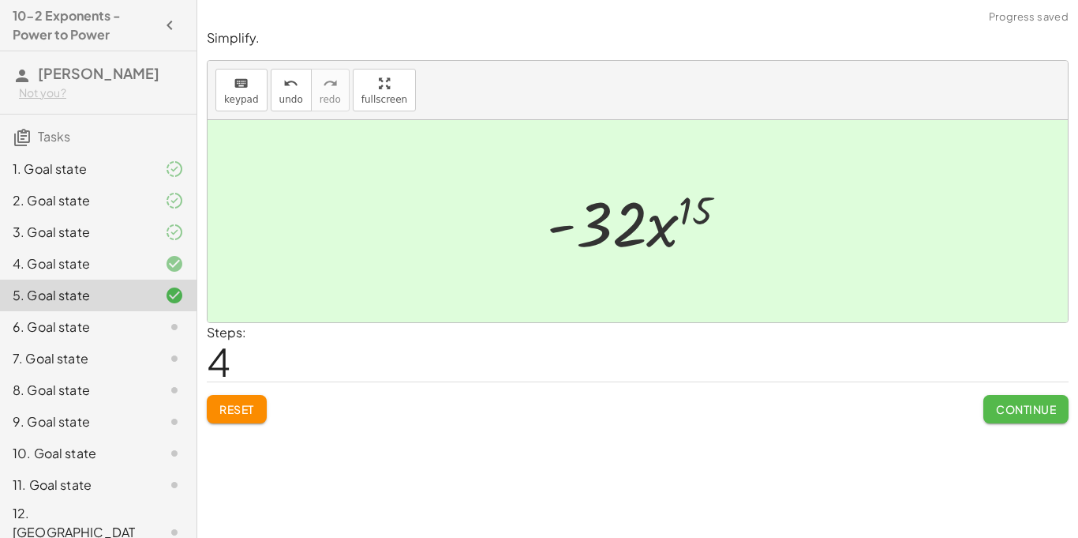
click at [1026, 407] on span "Continue" at bounding box center [1026, 409] width 60 height 14
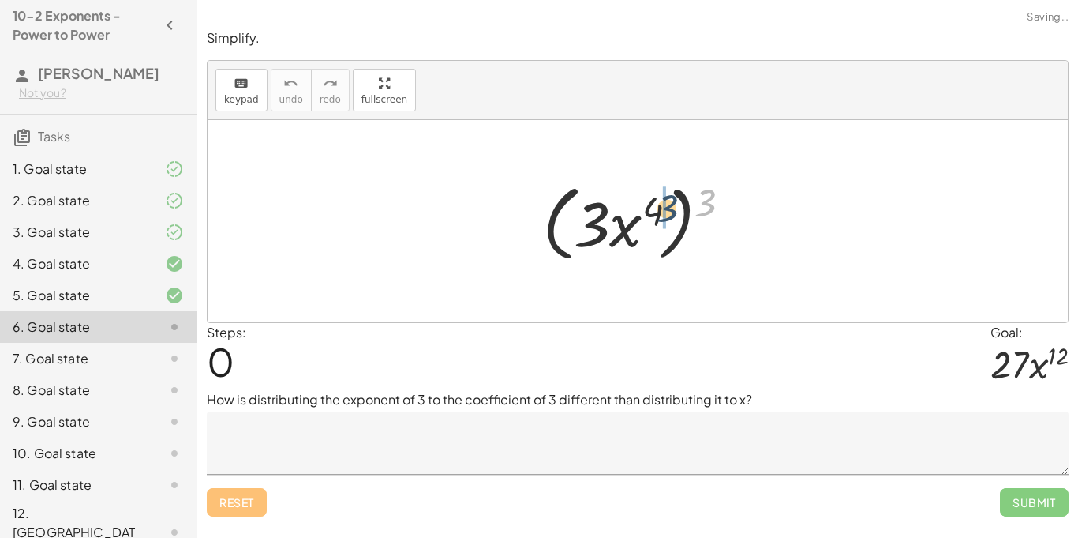
drag, startPoint x: 704, startPoint y: 201, endPoint x: 648, endPoint y: 205, distance: 56.3
click at [648, 205] on div at bounding box center [643, 221] width 217 height 91
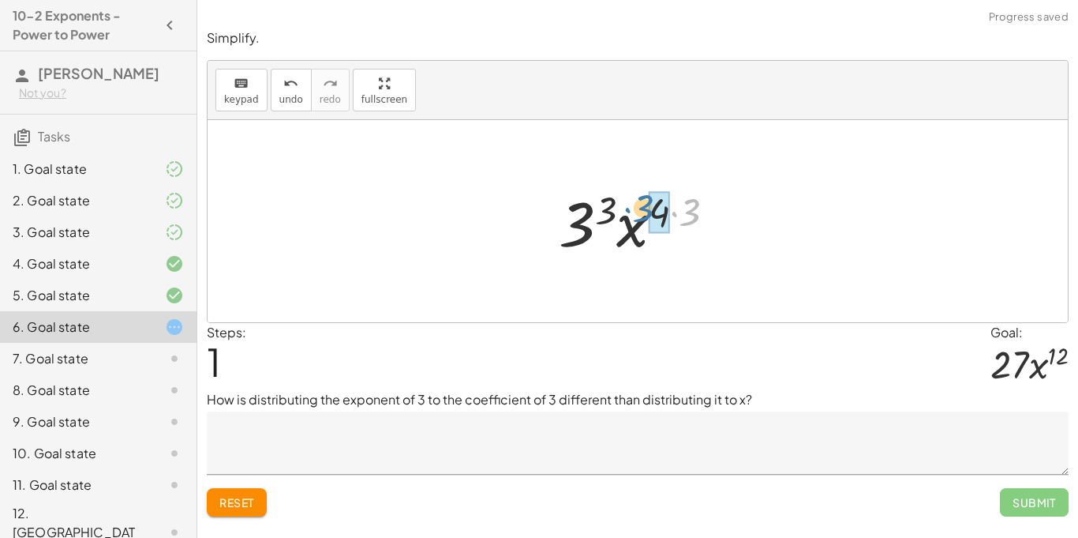
drag, startPoint x: 688, startPoint y: 220, endPoint x: 662, endPoint y: 218, distance: 25.4
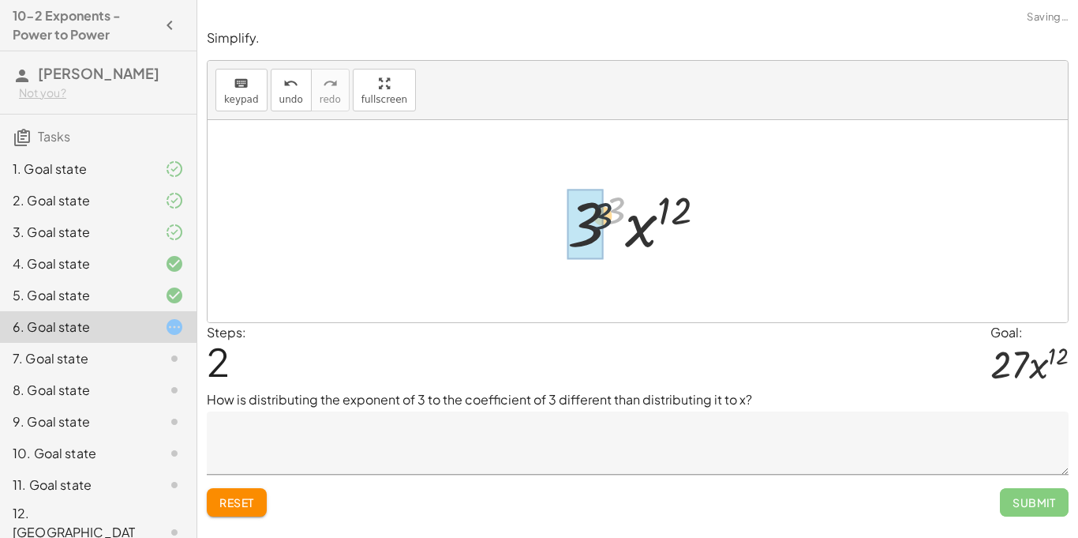
drag, startPoint x: 617, startPoint y: 216, endPoint x: 591, endPoint y: 225, distance: 27.7
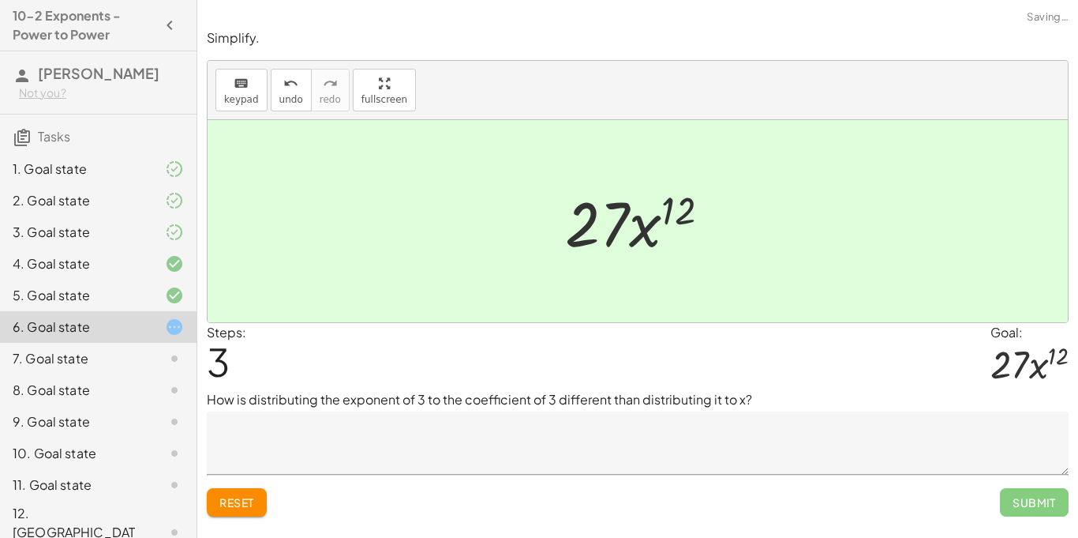
click at [823, 463] on textarea at bounding box center [638, 442] width 862 height 63
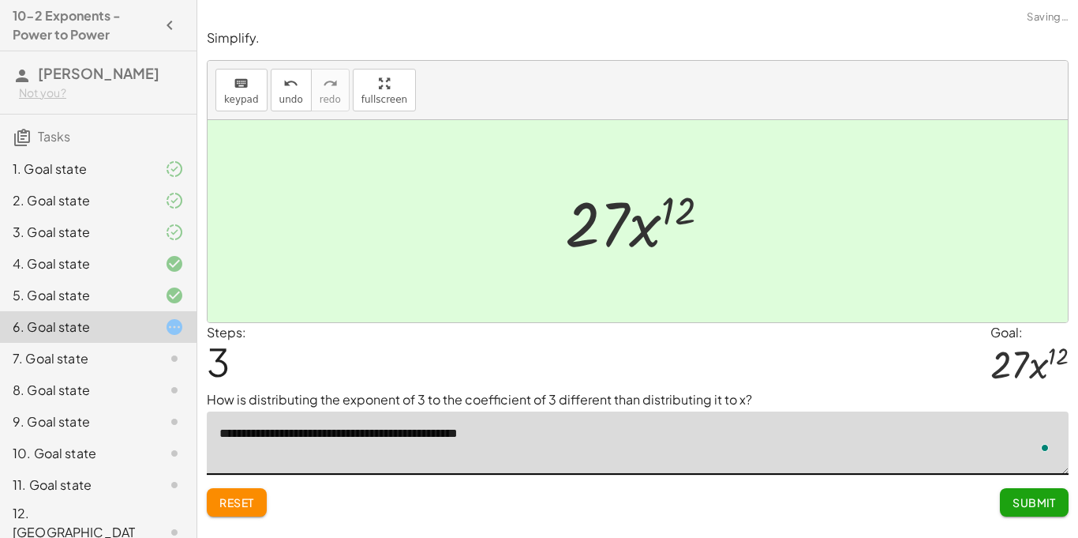
type textarea "**********"
click at [1026, 501] on span "Submit" at bounding box center [1034, 502] width 43 height 14
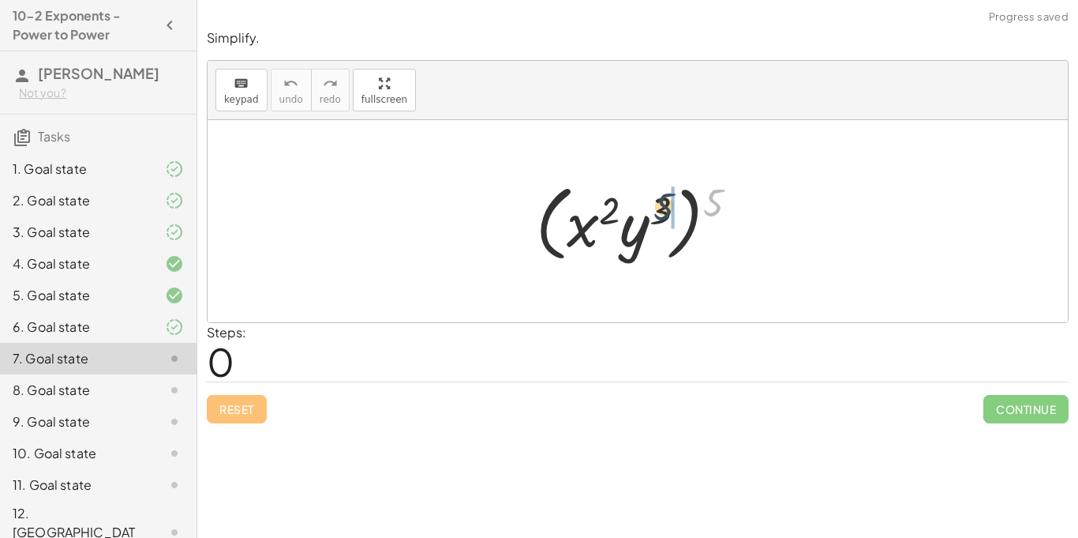
drag, startPoint x: 723, startPoint y: 205, endPoint x: 670, endPoint y: 211, distance: 54.0
click at [670, 211] on div at bounding box center [643, 221] width 231 height 91
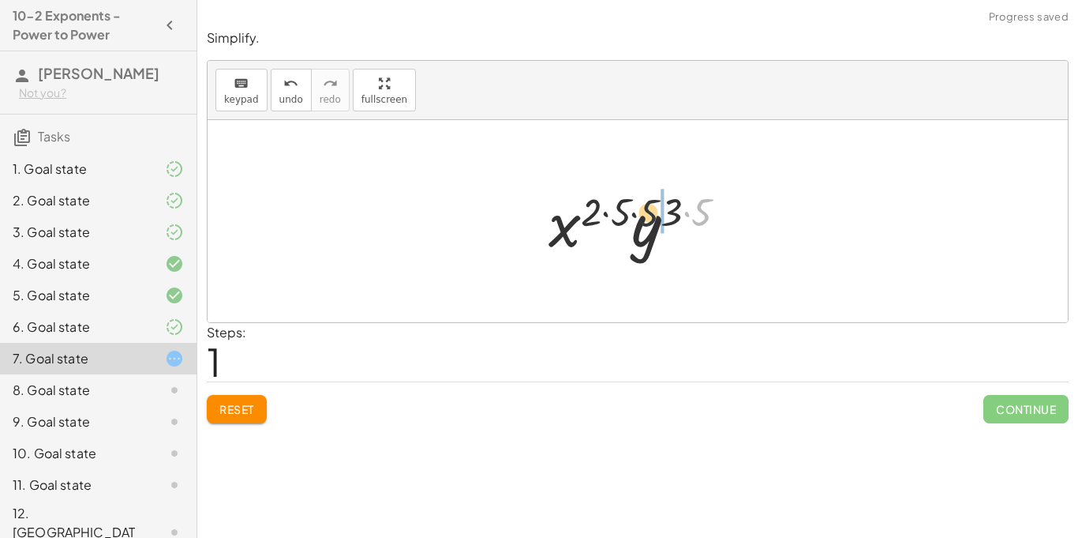
drag, startPoint x: 703, startPoint y: 213, endPoint x: 639, endPoint y: 213, distance: 64.0
click at [639, 213] on div at bounding box center [644, 221] width 207 height 81
drag, startPoint x: 694, startPoint y: 219, endPoint x: 662, endPoint y: 215, distance: 32.6
drag, startPoint x: 632, startPoint y: 209, endPoint x: 596, endPoint y: 213, distance: 36.5
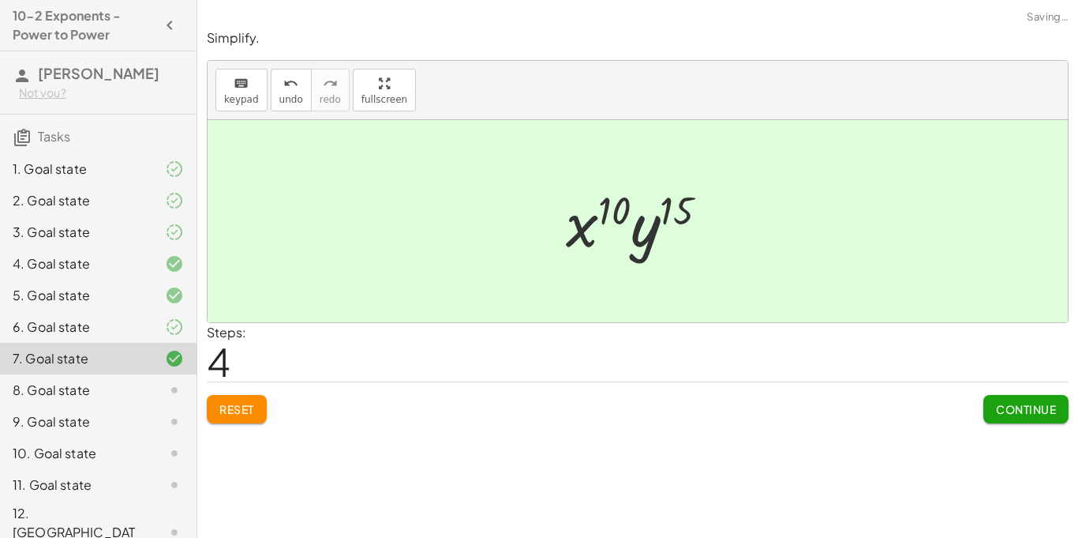
click at [1012, 406] on span "Continue" at bounding box center [1026, 409] width 60 height 14
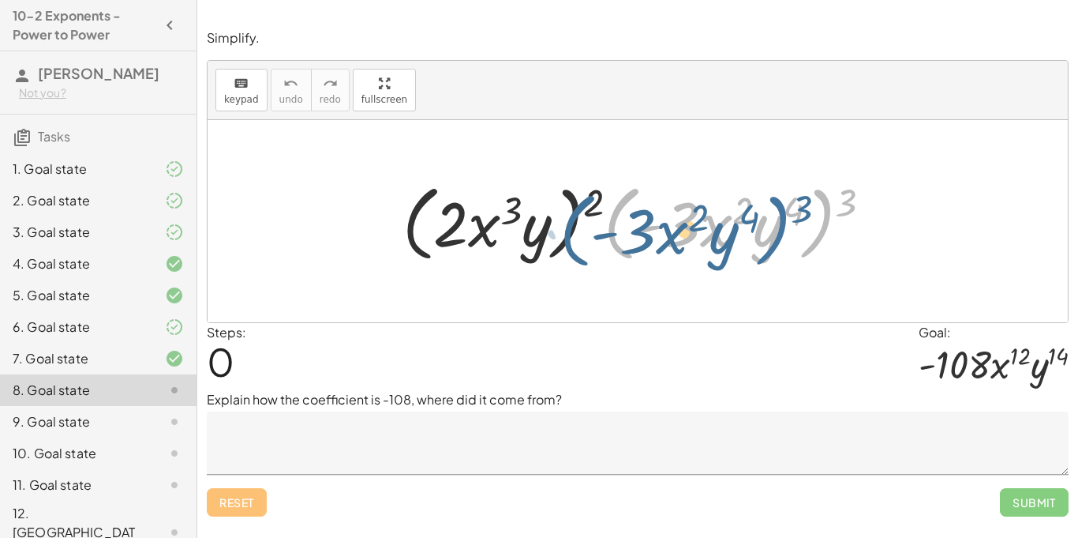
drag, startPoint x: 835, startPoint y: 206, endPoint x: 804, endPoint y: 212, distance: 32.2
click at [804, 212] on div at bounding box center [644, 221] width 498 height 91
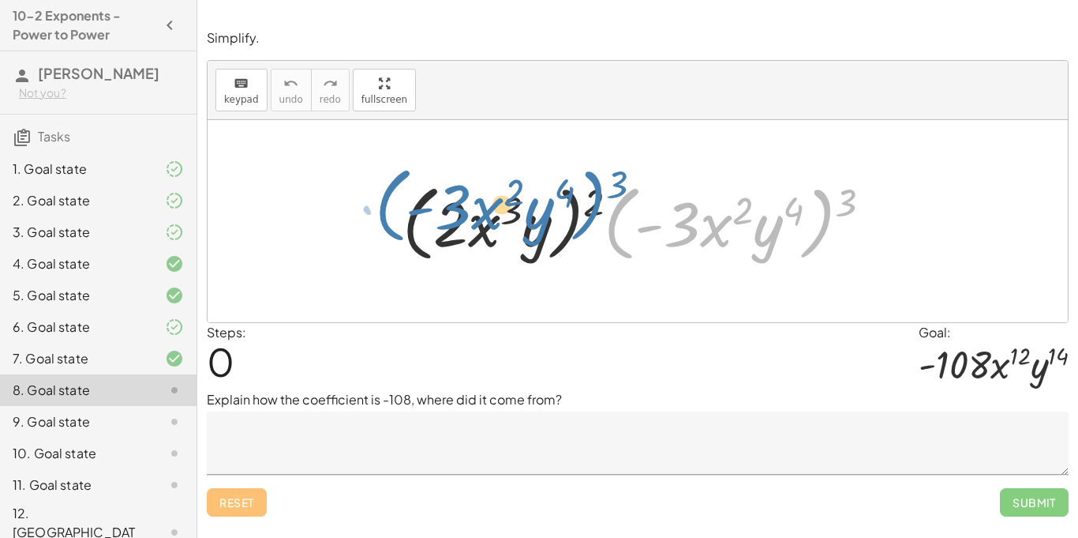
drag, startPoint x: 822, startPoint y: 207, endPoint x: 599, endPoint y: 197, distance: 222.8
click at [599, 197] on div at bounding box center [644, 221] width 498 height 91
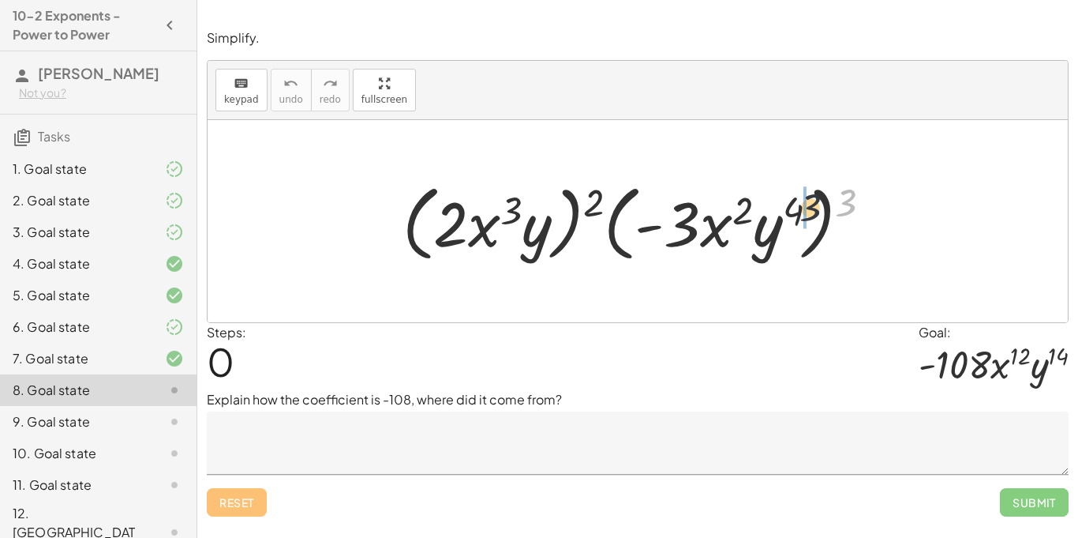
drag, startPoint x: 853, startPoint y: 202, endPoint x: 789, endPoint y: 218, distance: 66.6
click at [789, 218] on div at bounding box center [644, 221] width 498 height 91
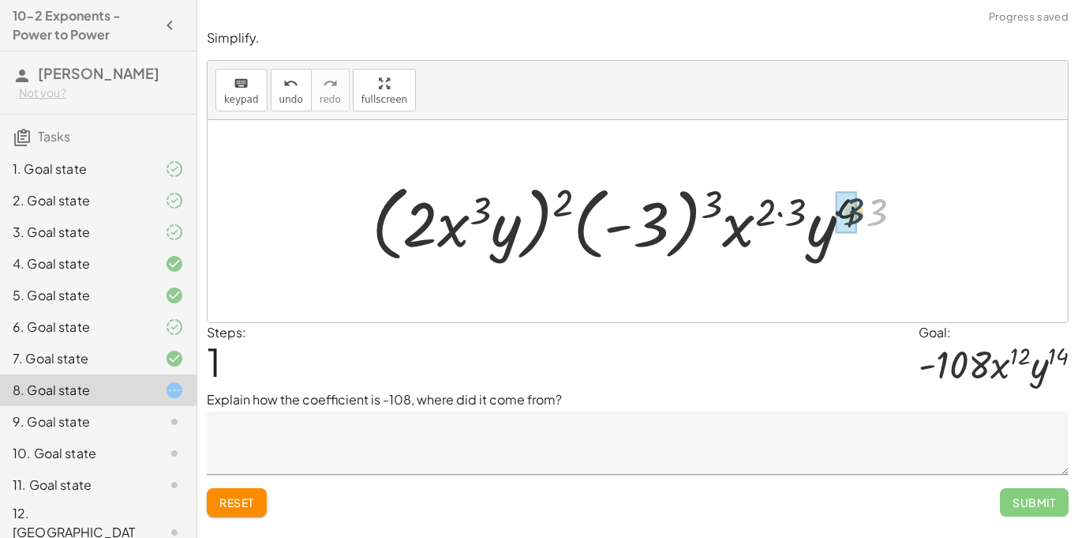
drag, startPoint x: 877, startPoint y: 215, endPoint x: 853, endPoint y: 214, distance: 24.5
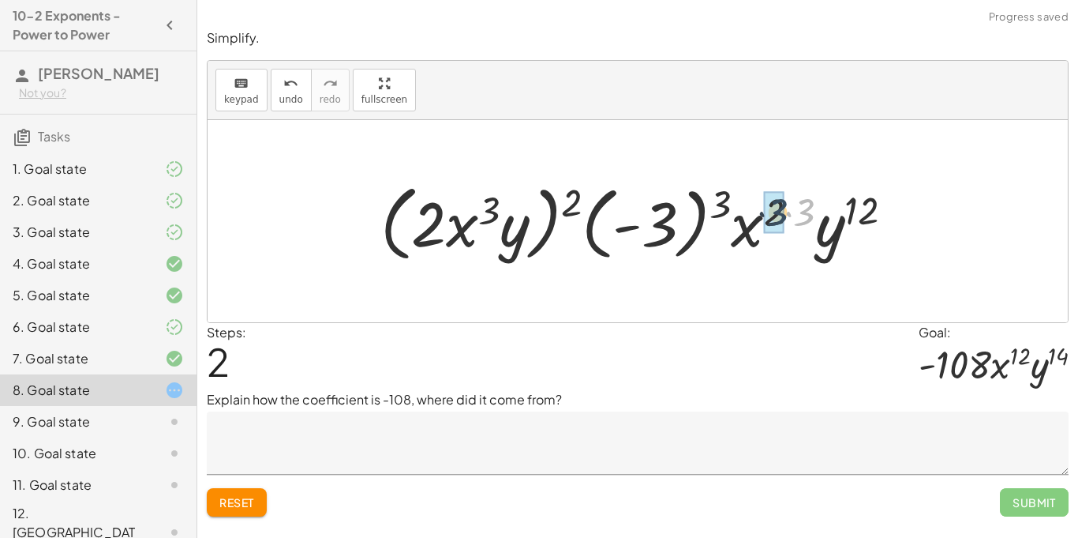
drag, startPoint x: 808, startPoint y: 212, endPoint x: 780, endPoint y: 212, distance: 28.4
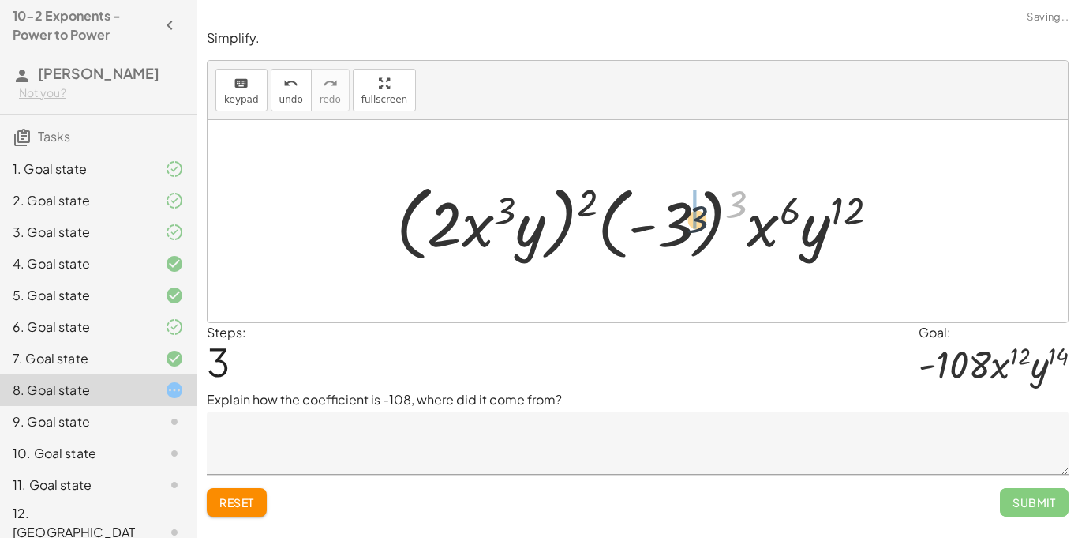
drag, startPoint x: 734, startPoint y: 202, endPoint x: 692, endPoint y: 219, distance: 46.0
click at [692, 219] on div at bounding box center [644, 221] width 512 height 91
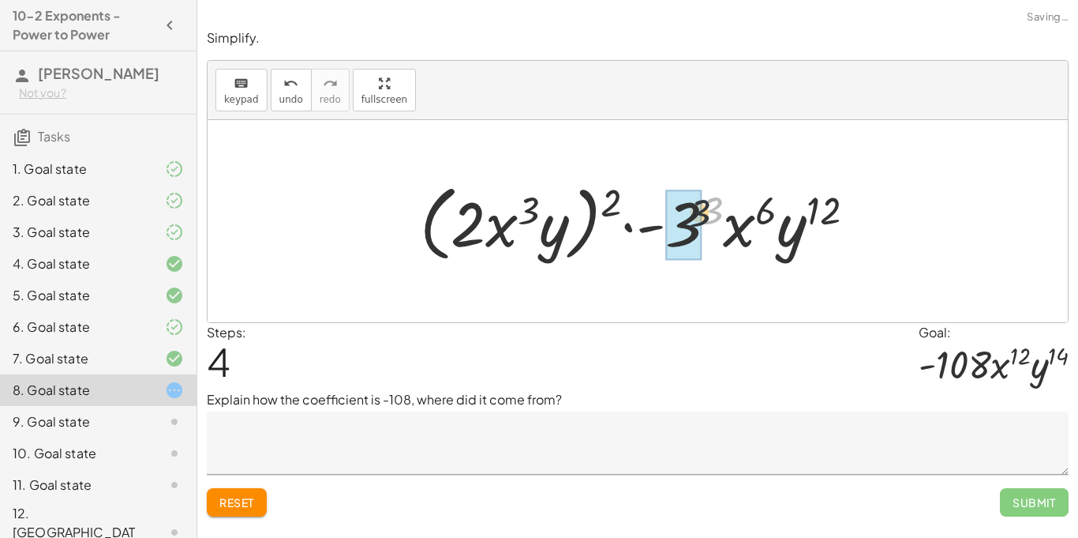
drag, startPoint x: 721, startPoint y: 208, endPoint x: 684, endPoint y: 217, distance: 38.3
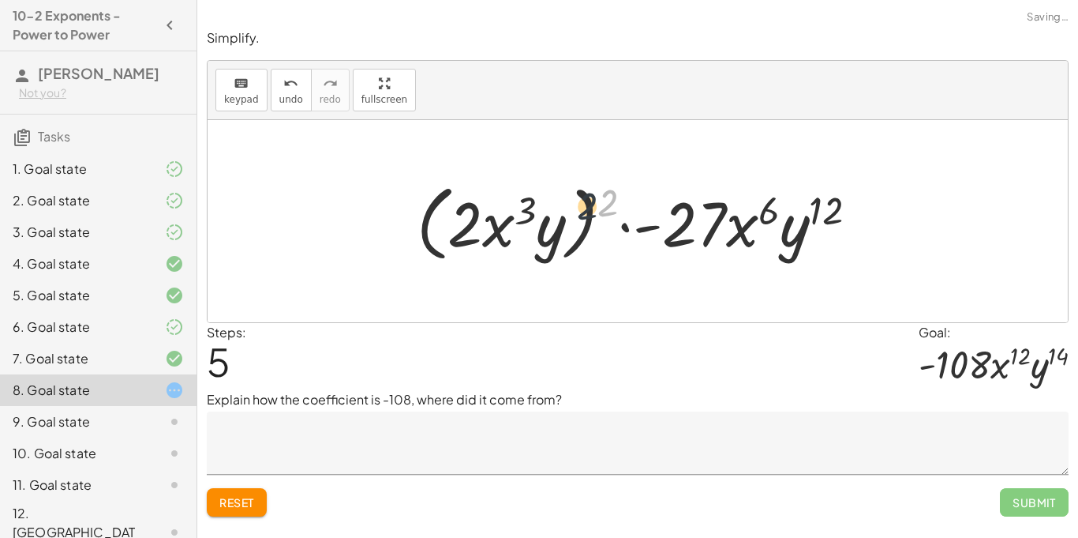
drag, startPoint x: 615, startPoint y: 197, endPoint x: 576, endPoint y: 205, distance: 40.4
click at [576, 205] on div at bounding box center [644, 221] width 470 height 91
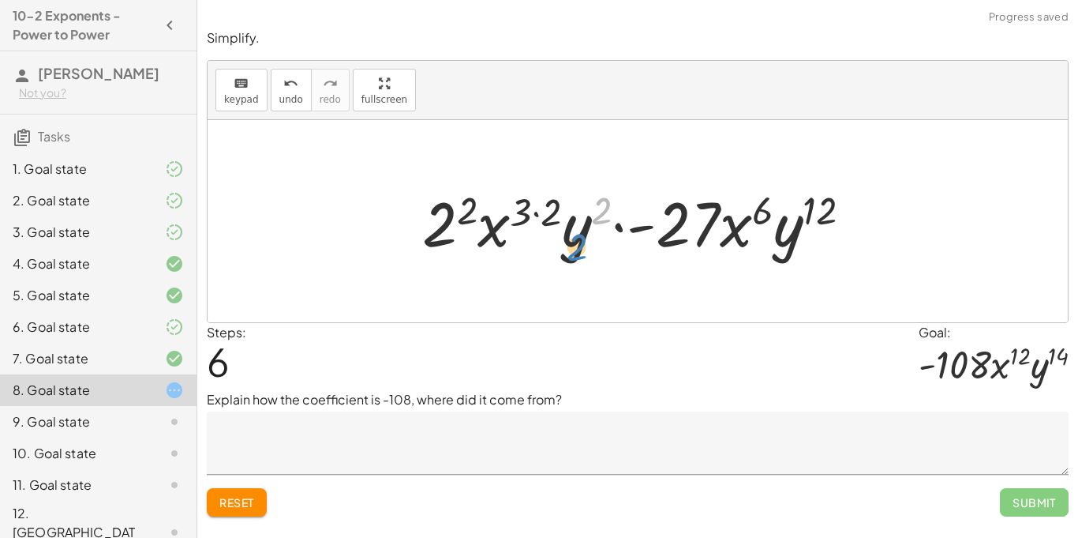
drag, startPoint x: 606, startPoint y: 216, endPoint x: 577, endPoint y: 255, distance: 49.1
click at [577, 255] on div at bounding box center [643, 221] width 458 height 81
drag, startPoint x: 548, startPoint y: 208, endPoint x: 522, endPoint y: 203, distance: 26.5
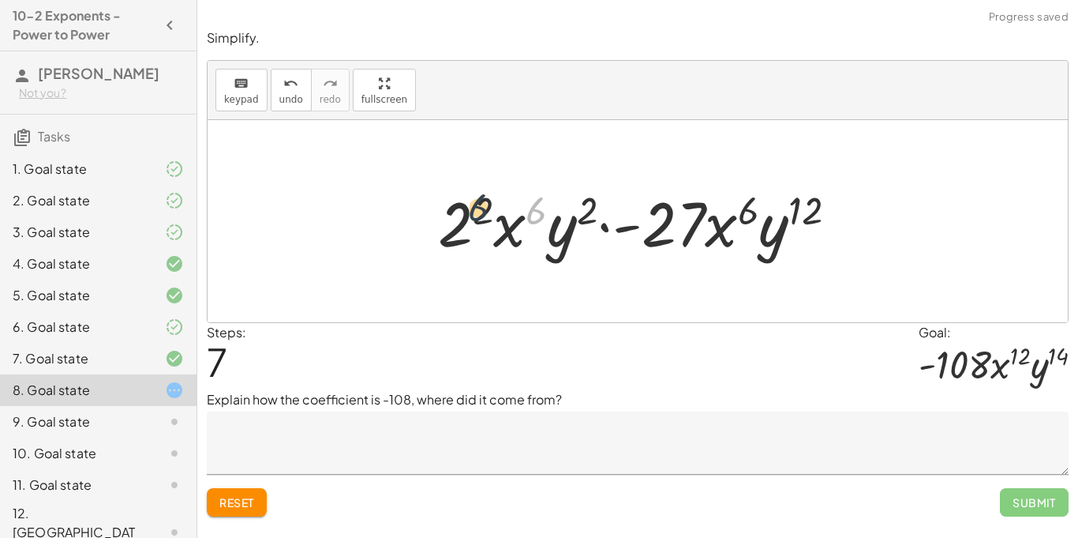
drag, startPoint x: 538, startPoint y: 218, endPoint x: 479, endPoint y: 216, distance: 58.5
click at [479, 216] on div at bounding box center [644, 221] width 428 height 81
drag, startPoint x: 590, startPoint y: 217, endPoint x: 477, endPoint y: 225, distance: 113.2
click at [477, 225] on div at bounding box center [644, 221] width 428 height 81
drag, startPoint x: 486, startPoint y: 204, endPoint x: 444, endPoint y: 221, distance: 46.0
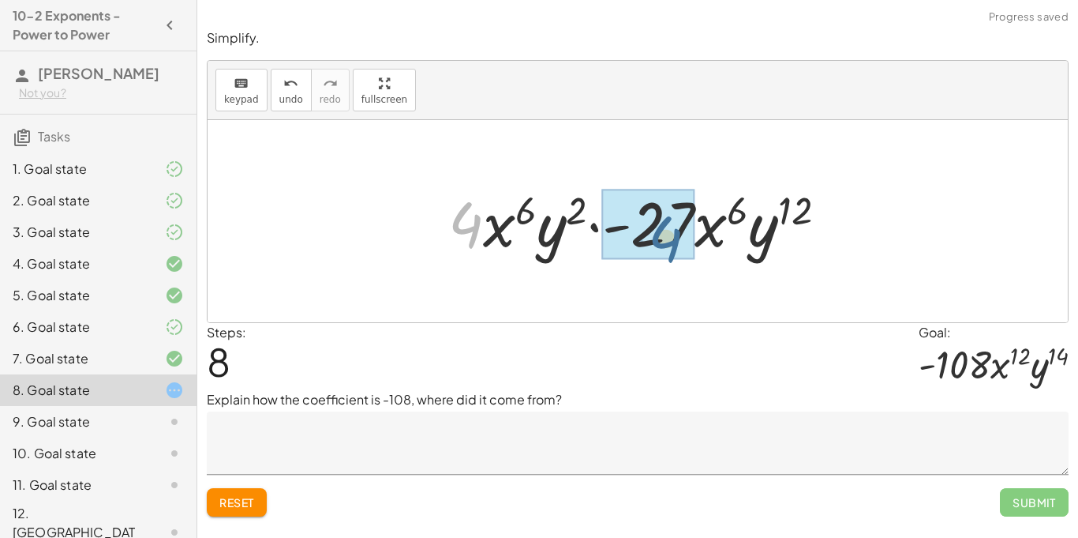
drag, startPoint x: 462, startPoint y: 229, endPoint x: 666, endPoint y: 246, distance: 205.2
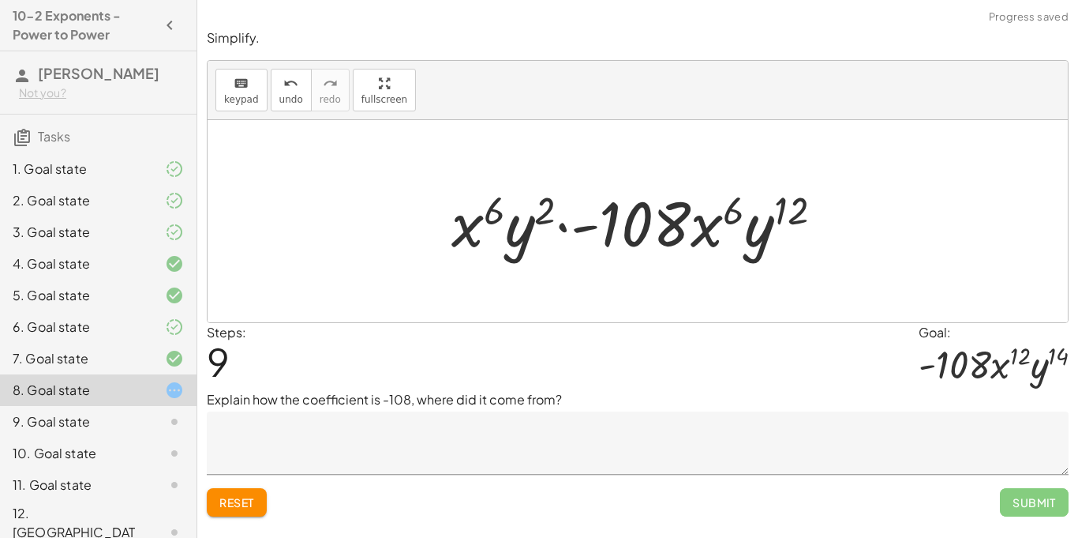
click at [767, 440] on textarea at bounding box center [638, 442] width 862 height 63
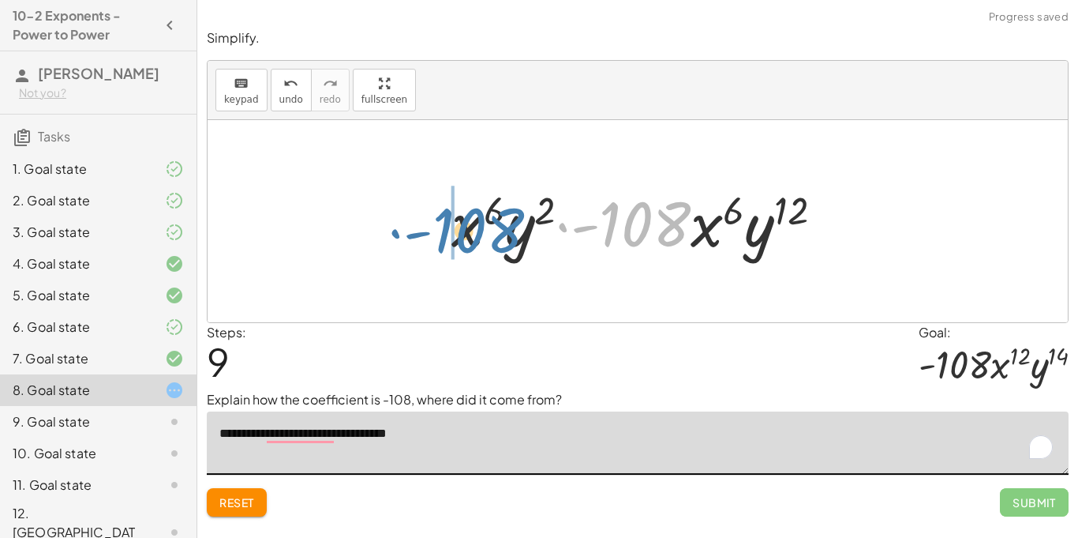
drag, startPoint x: 646, startPoint y: 234, endPoint x: 475, endPoint y: 241, distance: 170.7
click at [475, 241] on div at bounding box center [644, 221] width 400 height 81
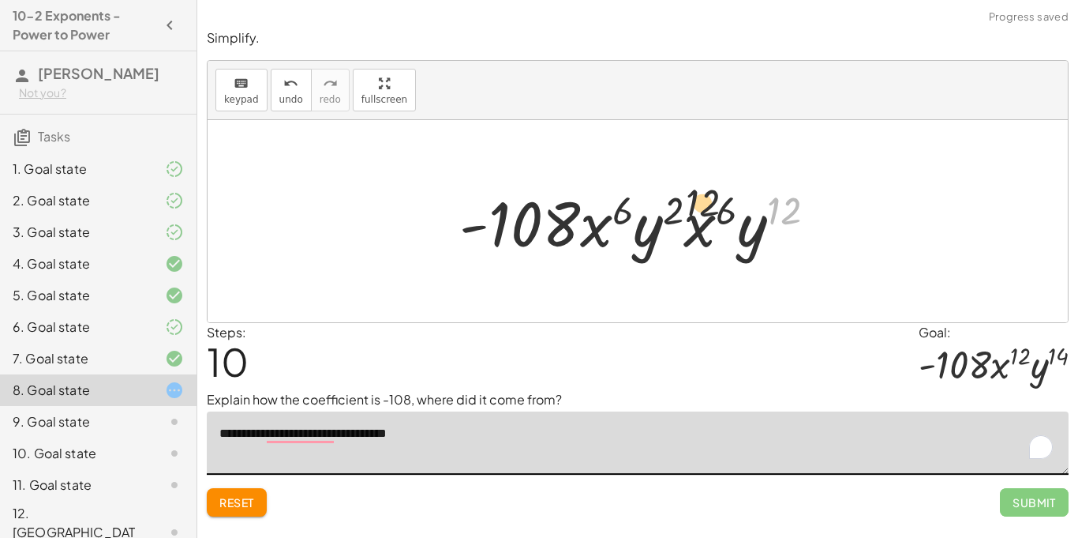
click at [576, 191] on div at bounding box center [644, 221] width 385 height 81
drag, startPoint x: 663, startPoint y: 204, endPoint x: 771, endPoint y: 212, distance: 107.7
click at [771, 212] on div at bounding box center [644, 221] width 385 height 81
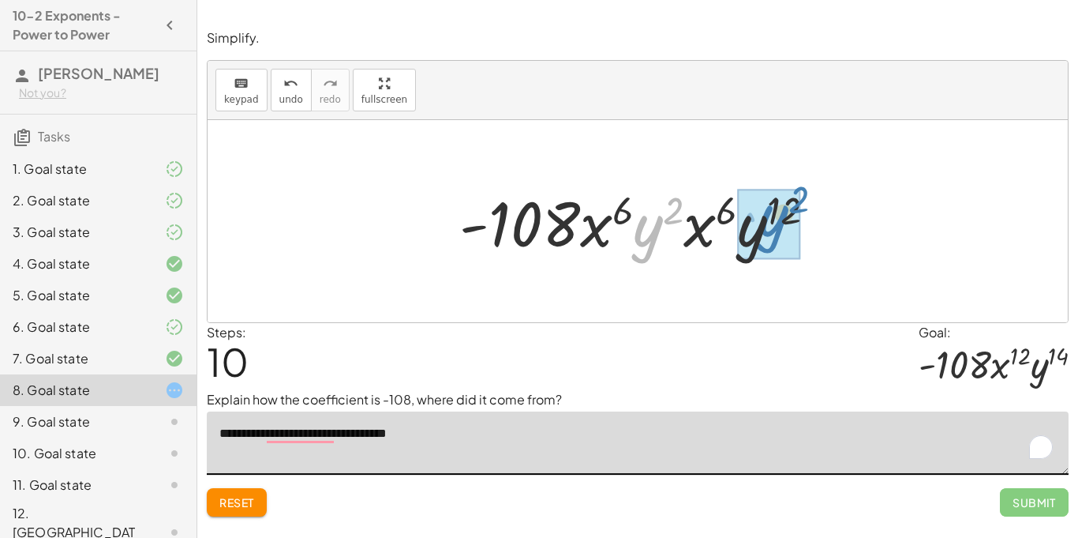
drag, startPoint x: 647, startPoint y: 222, endPoint x: 771, endPoint y: 216, distance: 123.3
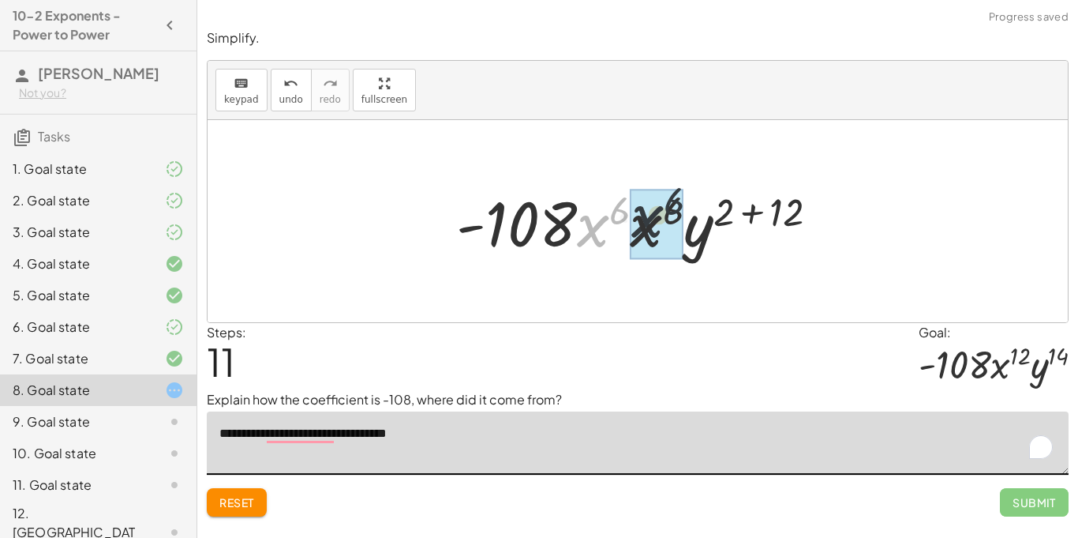
drag, startPoint x: 592, startPoint y: 231, endPoint x: 651, endPoint y: 225, distance: 58.8
click at [651, 225] on div at bounding box center [643, 221] width 391 height 81
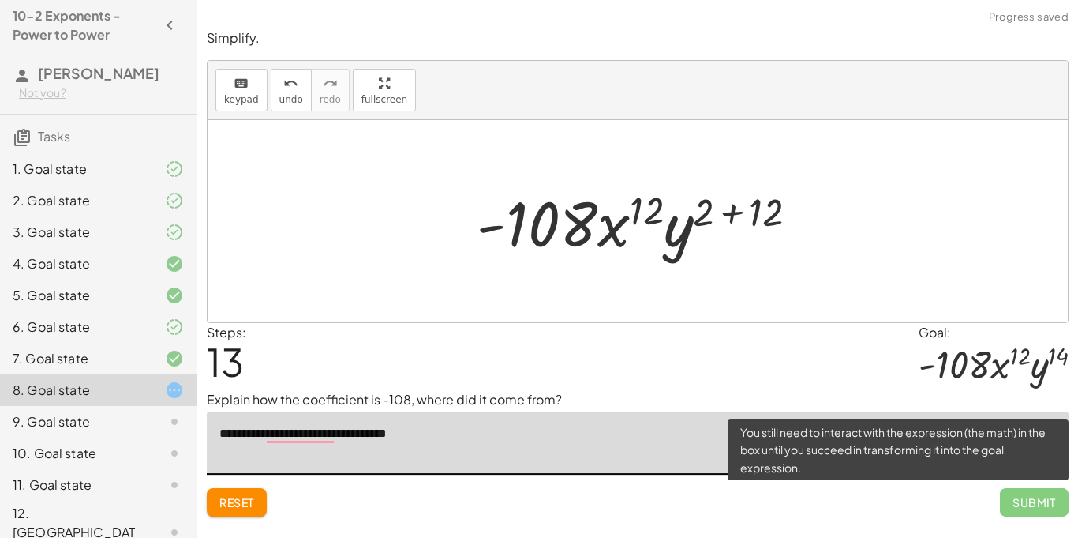
type textarea "**********"
click at [1045, 502] on span "Submit" at bounding box center [1034, 502] width 69 height 28
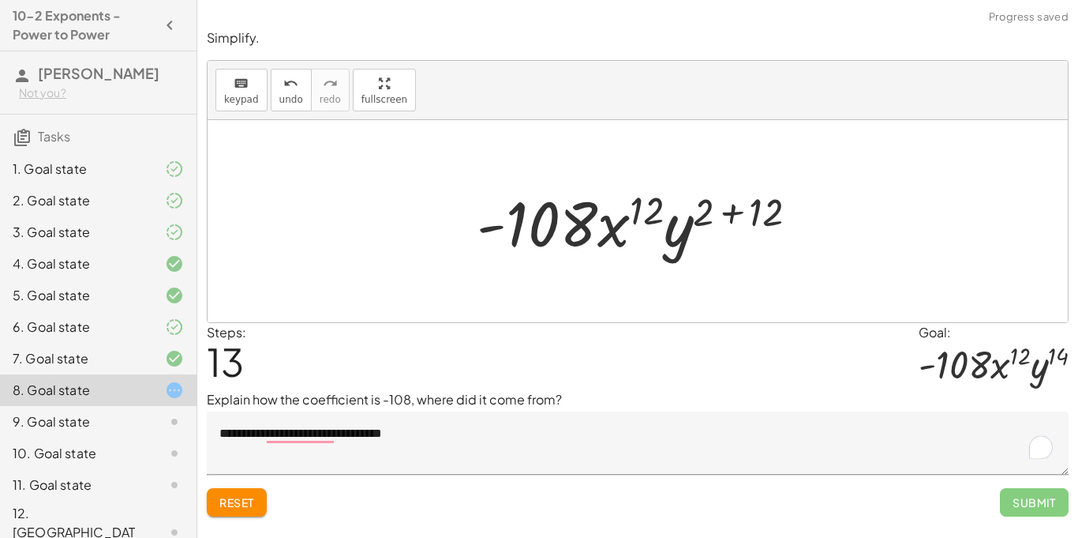
click at [707, 447] on textarea "**********" at bounding box center [638, 442] width 862 height 63
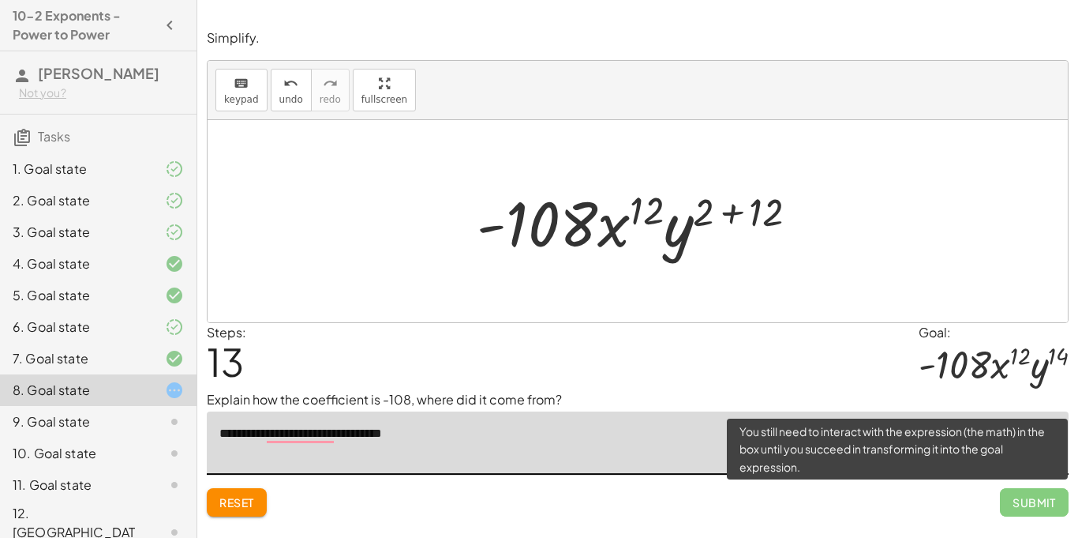
click at [1027, 506] on span "Submit" at bounding box center [1034, 502] width 69 height 28
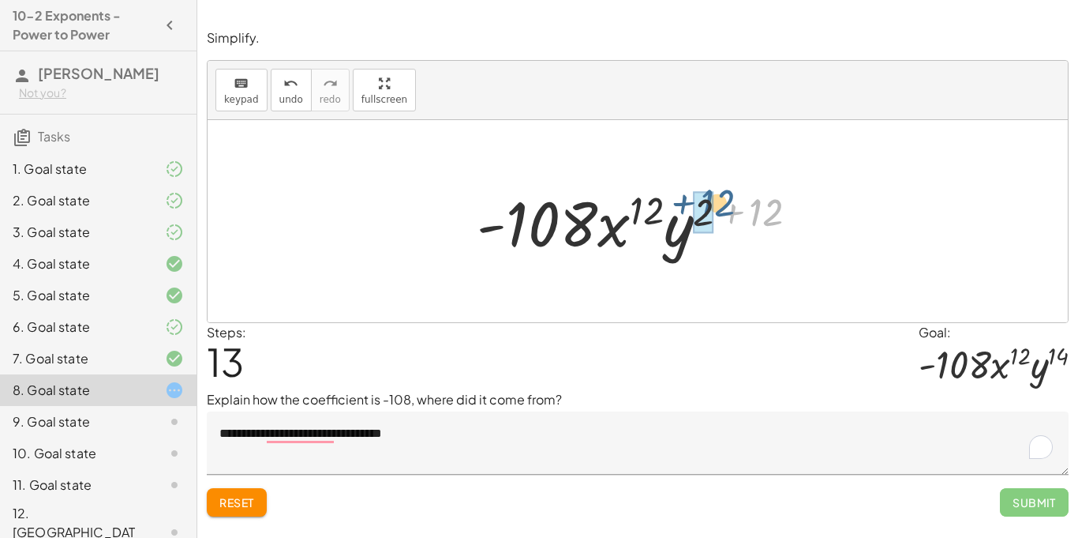
drag, startPoint x: 786, startPoint y: 219, endPoint x: 732, endPoint y: 219, distance: 53.7
click at [732, 219] on div at bounding box center [644, 221] width 350 height 81
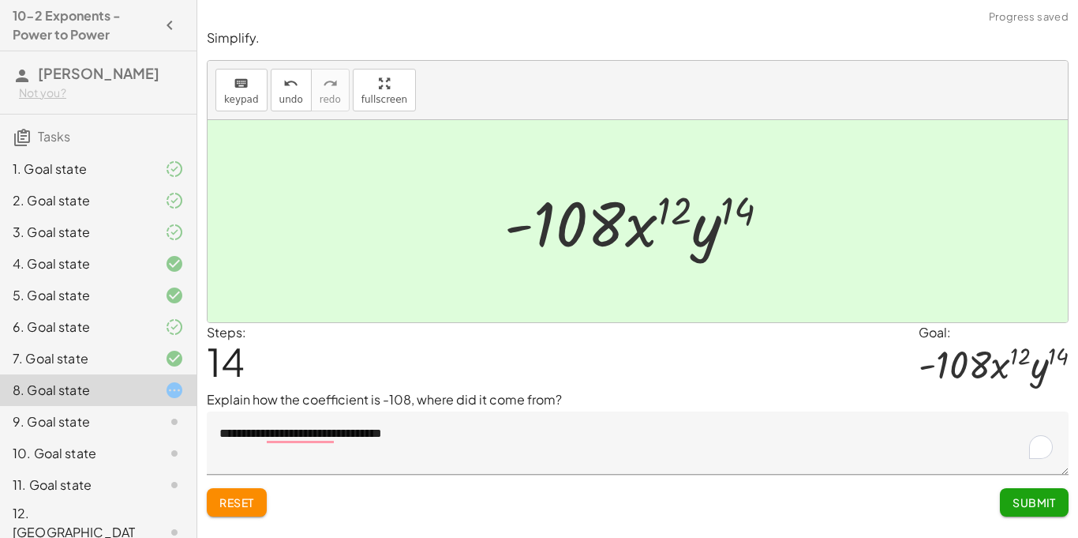
click at [1020, 495] on span "Submit" at bounding box center [1034, 502] width 43 height 14
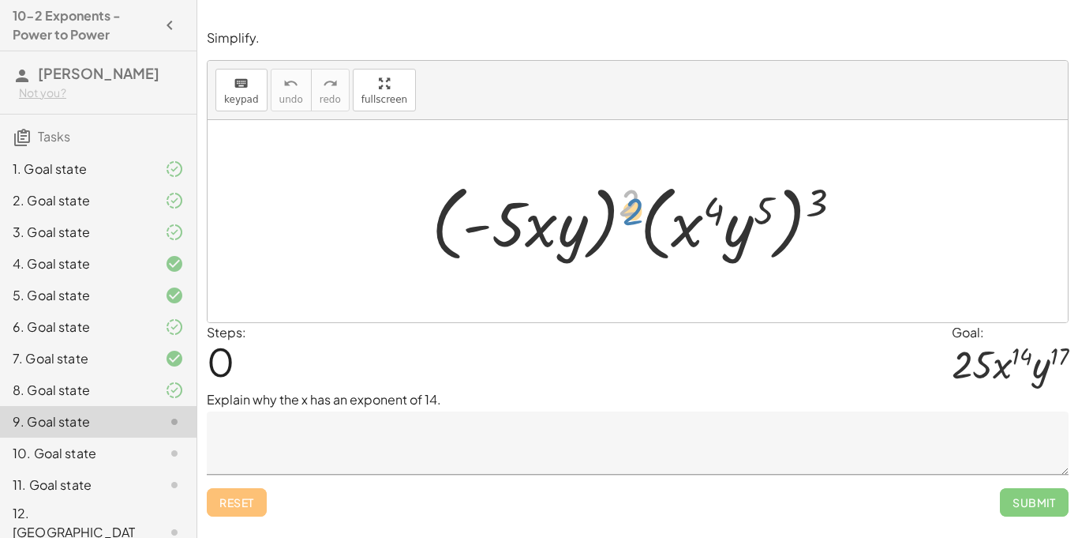
drag, startPoint x: 632, startPoint y: 215, endPoint x: 615, endPoint y: 233, distance: 25.1
click at [615, 233] on div at bounding box center [643, 221] width 439 height 91
drag, startPoint x: 816, startPoint y: 206, endPoint x: 721, endPoint y: 211, distance: 95.6
click at [721, 211] on div at bounding box center [643, 221] width 439 height 91
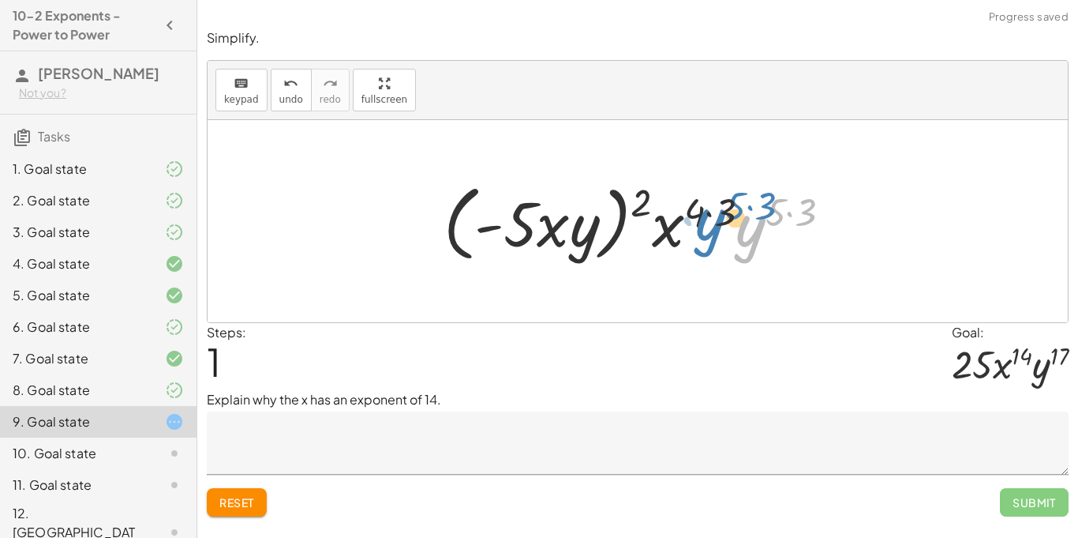
drag, startPoint x: 737, startPoint y: 220, endPoint x: 697, endPoint y: 212, distance: 40.4
click at [697, 212] on div at bounding box center [644, 221] width 416 height 91
drag, startPoint x: 715, startPoint y: 212, endPoint x: 681, endPoint y: 216, distance: 33.3
click at [681, 216] on div at bounding box center [644, 221] width 416 height 91
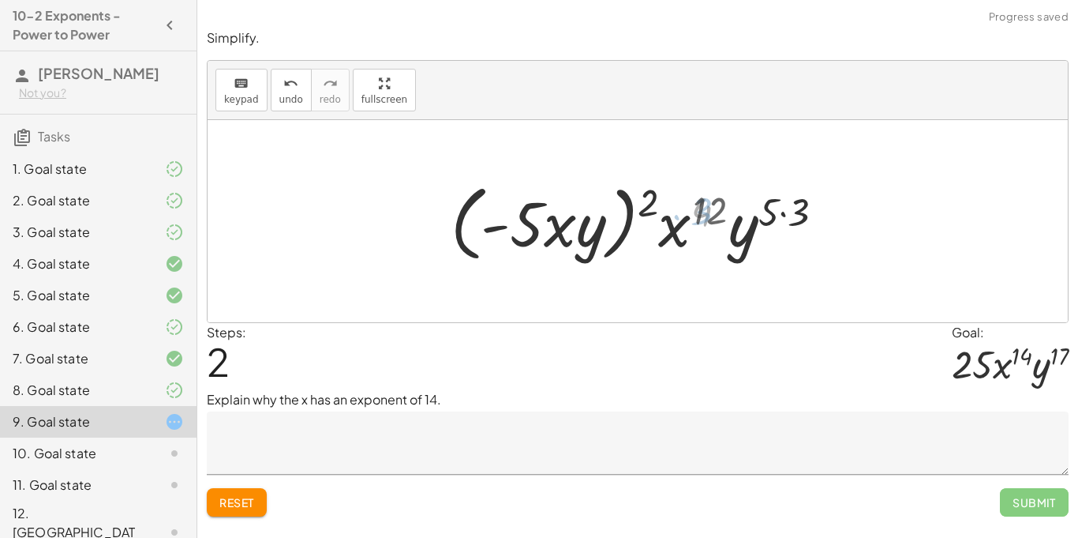
click at [643, 205] on div at bounding box center [643, 221] width 399 height 91
click at [640, 195] on div at bounding box center [643, 221] width 399 height 91
drag, startPoint x: 649, startPoint y: 200, endPoint x: 600, endPoint y: 212, distance: 50.4
click at [600, 212] on div at bounding box center [643, 221] width 399 height 91
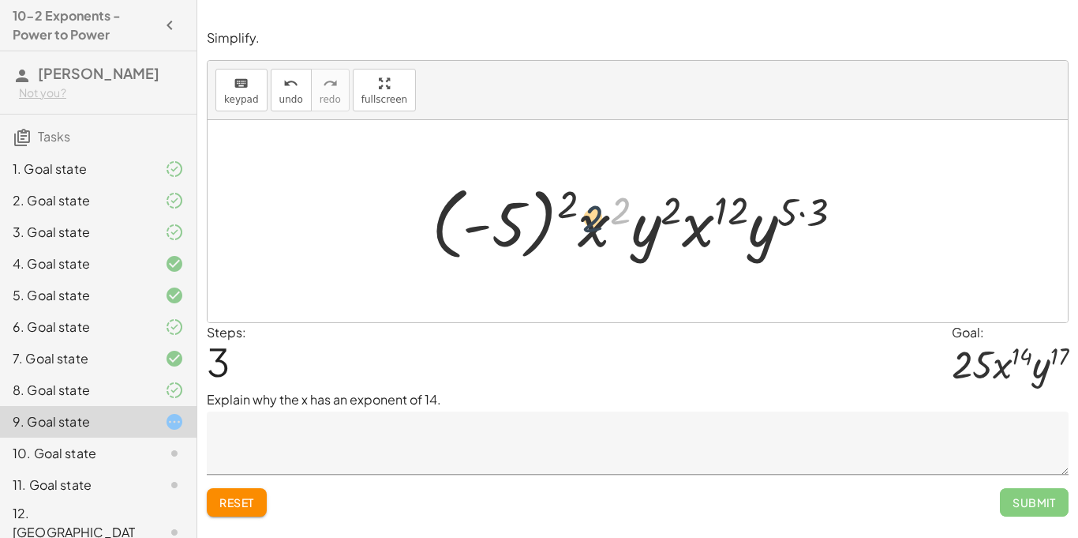
drag, startPoint x: 621, startPoint y: 215, endPoint x: 592, endPoint y: 224, distance: 30.0
click at [592, 224] on div at bounding box center [644, 222] width 441 height 88
drag, startPoint x: 601, startPoint y: 241, endPoint x: 723, endPoint y: 242, distance: 122.4
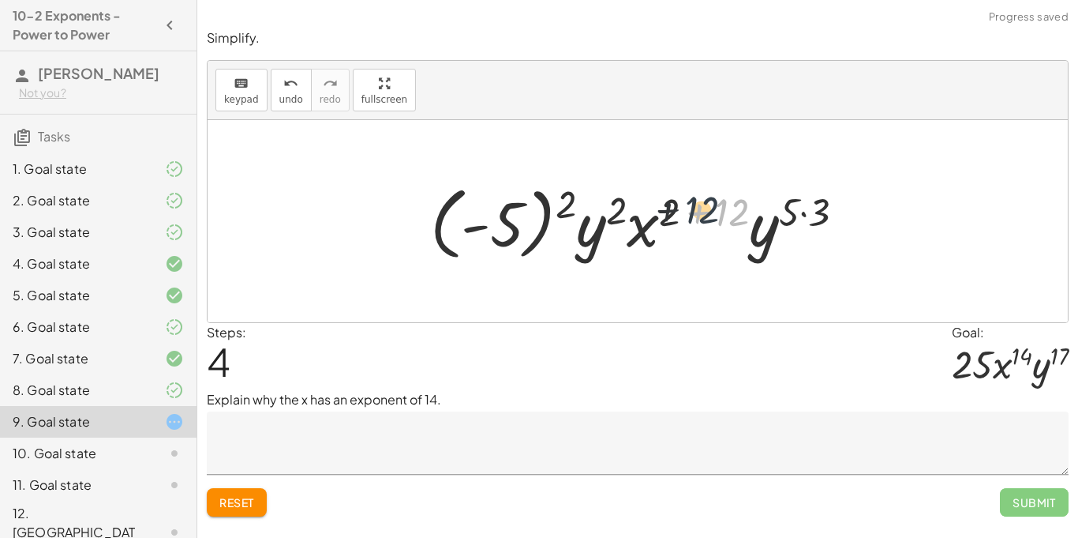
drag, startPoint x: 721, startPoint y: 213, endPoint x: 676, endPoint y: 210, distance: 45.1
click at [676, 210] on div at bounding box center [643, 222] width 443 height 88
drag, startPoint x: 723, startPoint y: 223, endPoint x: 663, endPoint y: 226, distance: 60.1
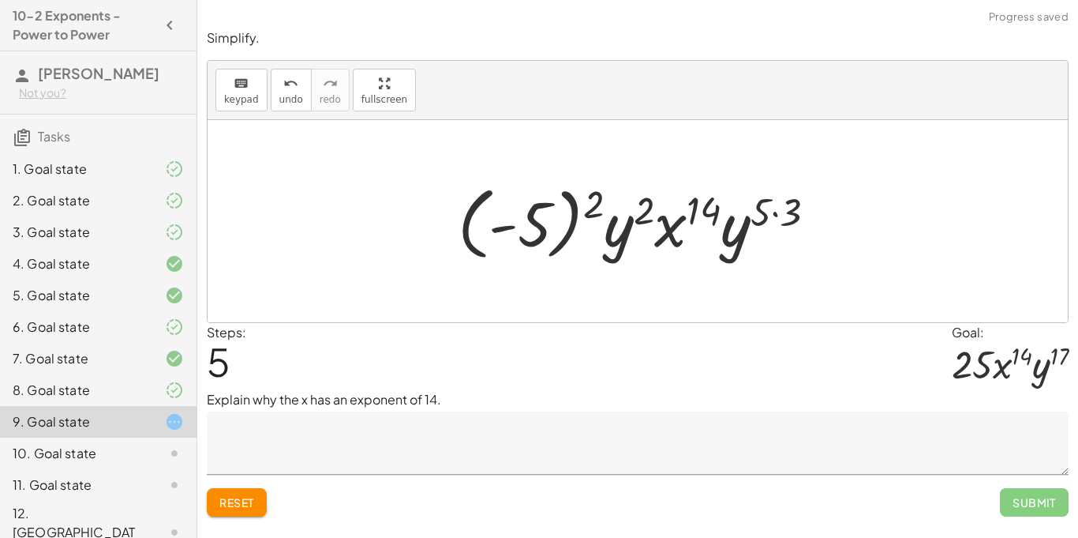
click at [627, 432] on textarea at bounding box center [638, 442] width 862 height 63
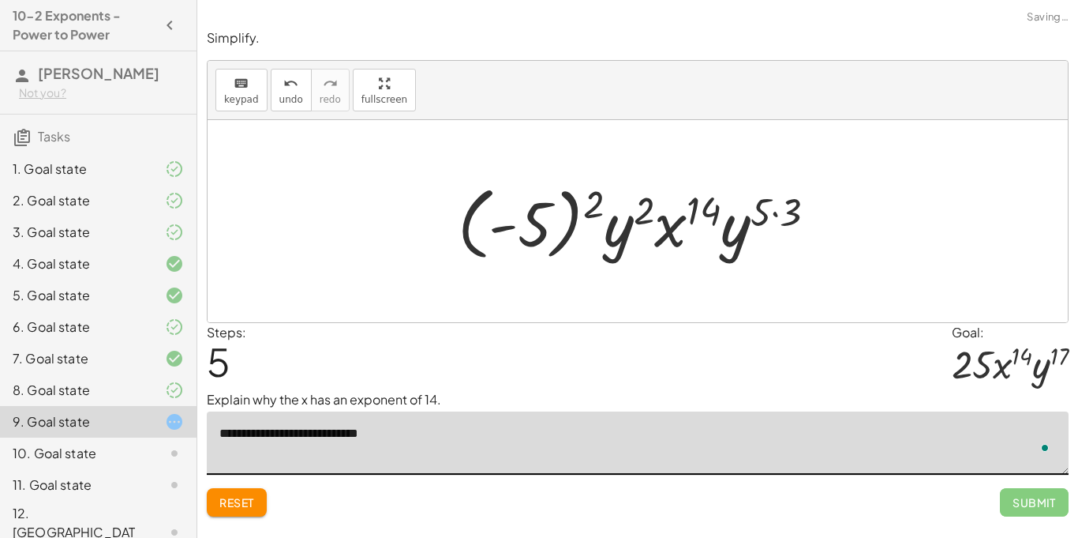
type textarea "**********"
drag, startPoint x: 587, startPoint y: 208, endPoint x: 539, endPoint y: 219, distance: 49.2
click at [539, 219] on div at bounding box center [643, 222] width 387 height 88
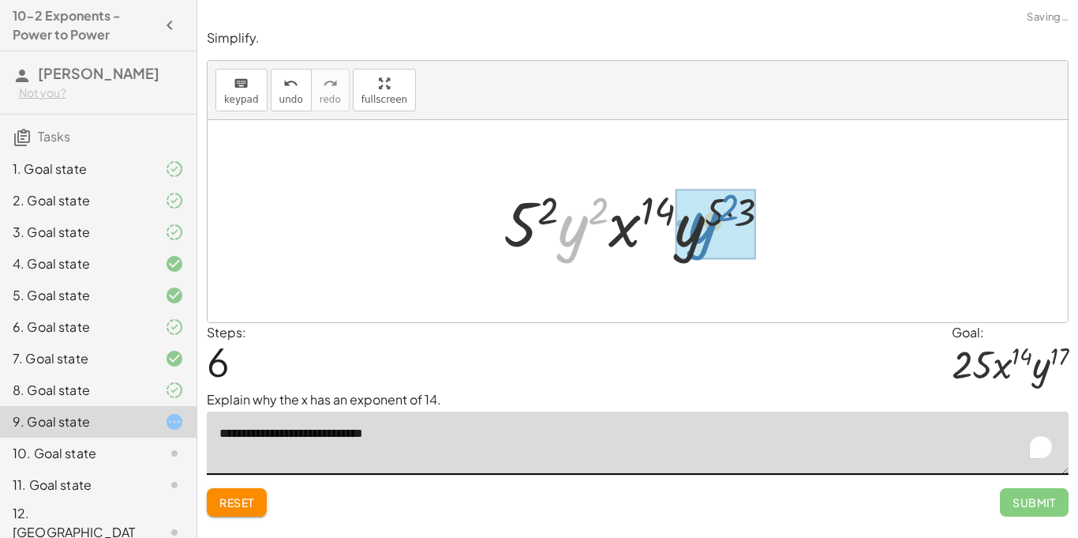
drag, startPoint x: 576, startPoint y: 231, endPoint x: 702, endPoint y: 228, distance: 126.3
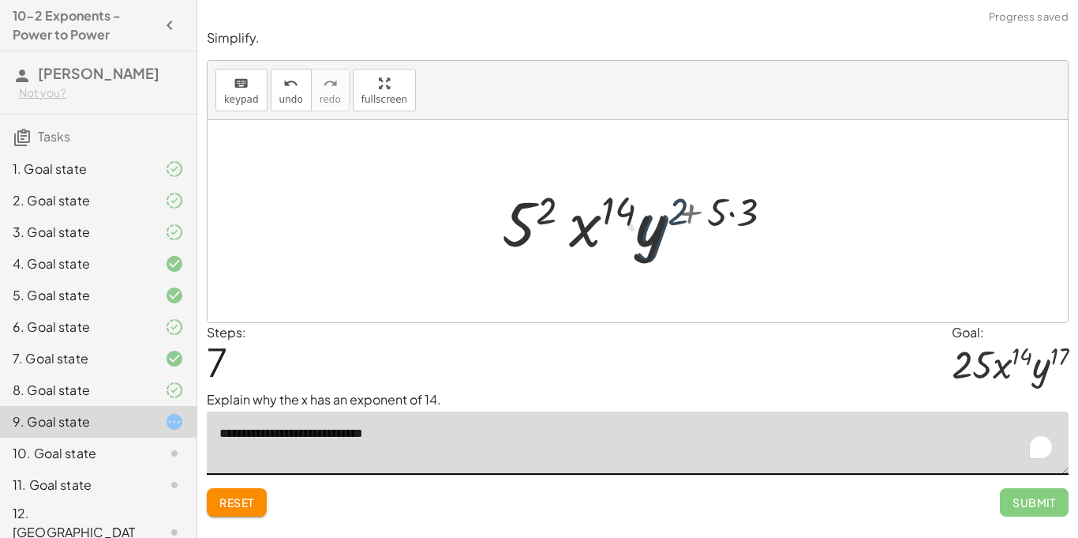
click at [721, 218] on div at bounding box center [644, 221] width 302 height 81
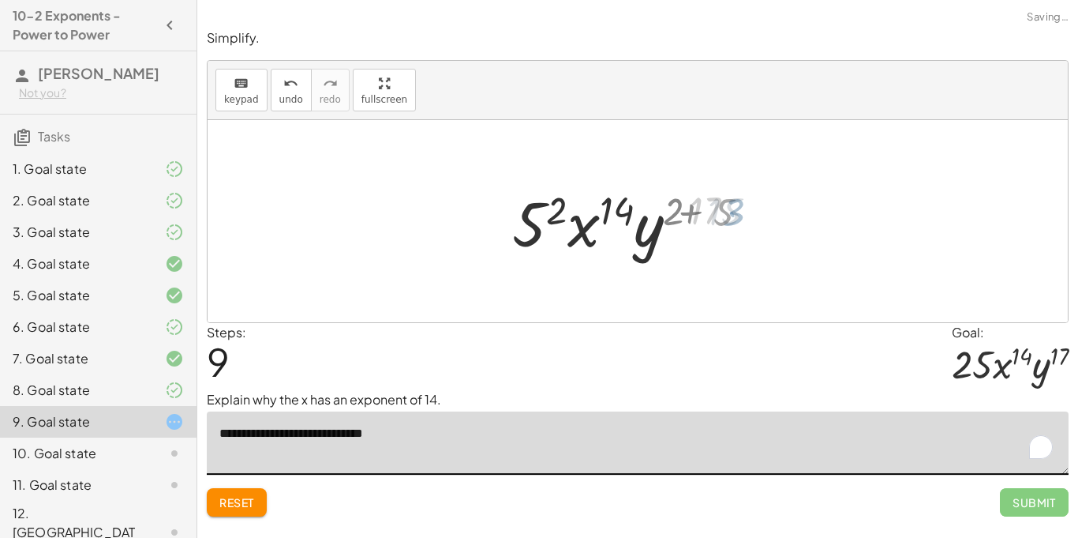
click at [726, 215] on div at bounding box center [643, 221] width 225 height 81
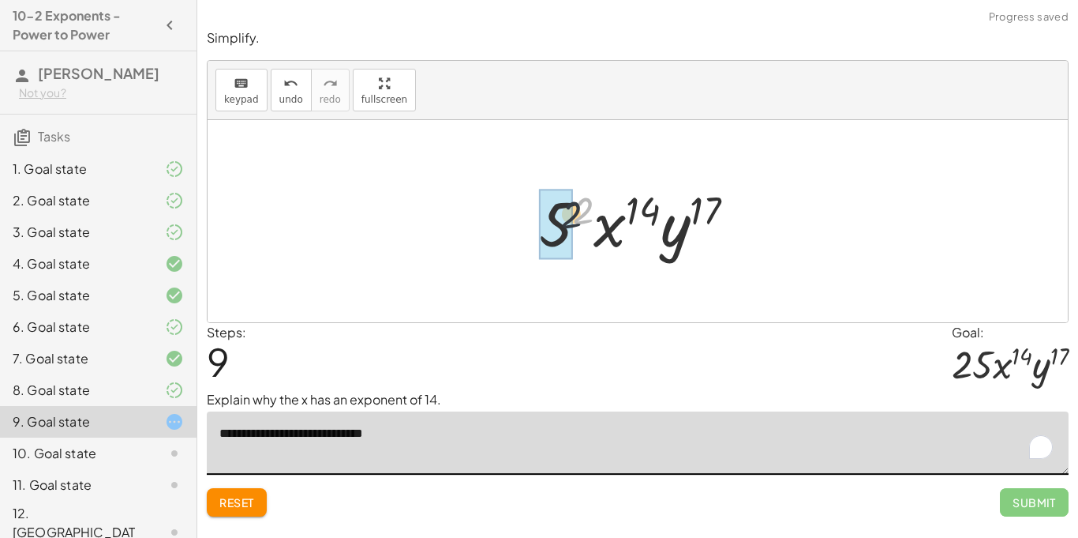
drag, startPoint x: 588, startPoint y: 216, endPoint x: 559, endPoint y: 223, distance: 30.3
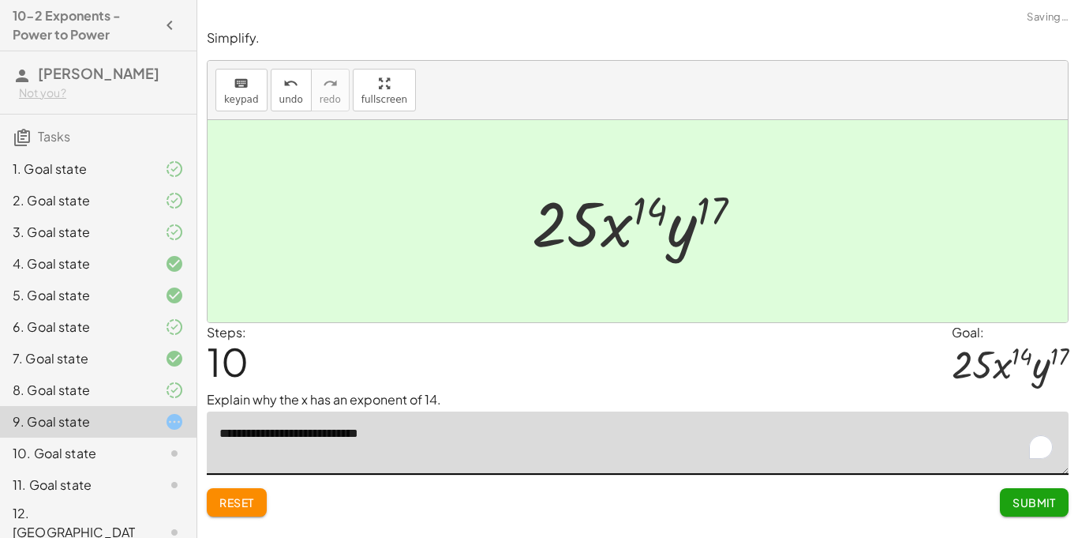
click at [1033, 497] on span "Submit" at bounding box center [1034, 502] width 43 height 14
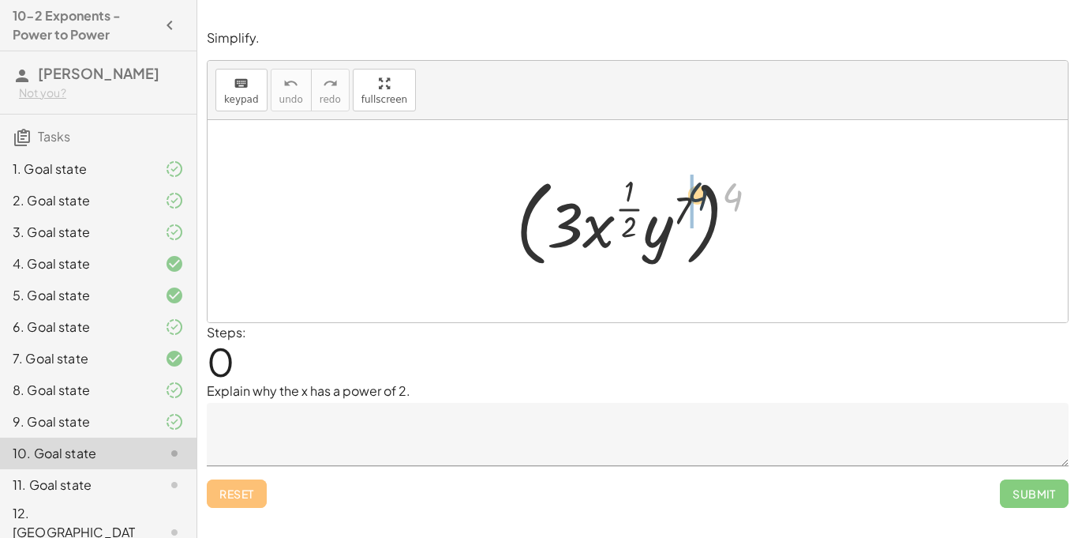
drag, startPoint x: 741, startPoint y: 190, endPoint x: 684, endPoint y: 200, distance: 58.4
click at [684, 200] on div at bounding box center [643, 221] width 270 height 103
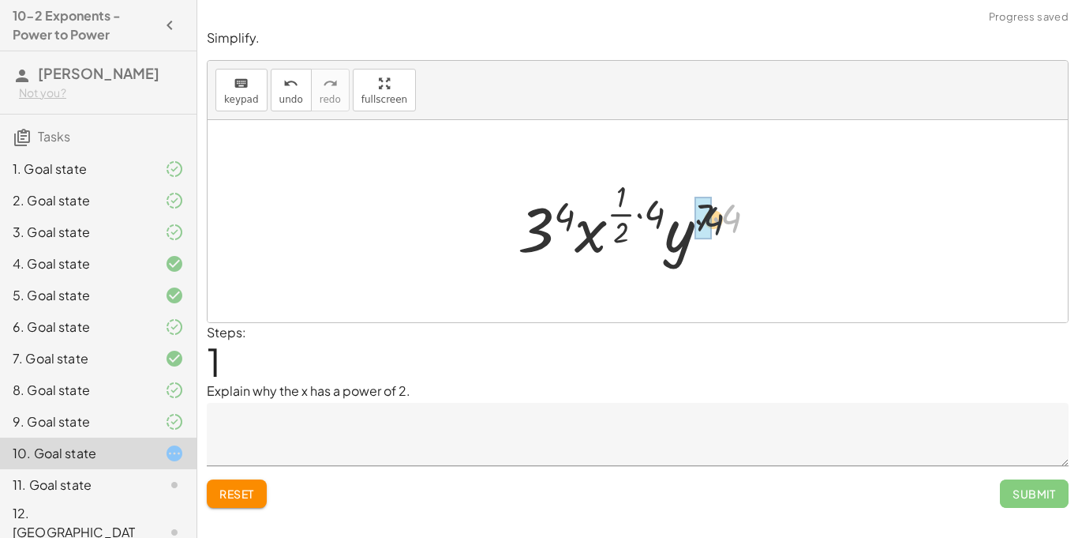
drag, startPoint x: 733, startPoint y: 219, endPoint x: 701, endPoint y: 220, distance: 32.4
drag, startPoint x: 662, startPoint y: 213, endPoint x: 616, endPoint y: 213, distance: 45.8
click at [616, 213] on div at bounding box center [644, 220] width 264 height 93
drag, startPoint x: 651, startPoint y: 223, endPoint x: 616, endPoint y: 221, distance: 35.6
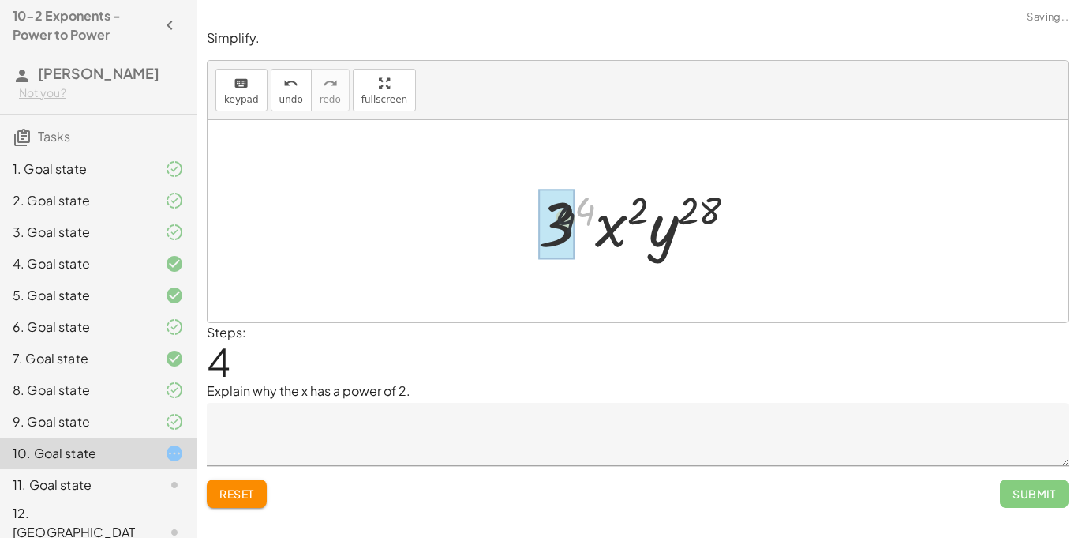
drag, startPoint x: 584, startPoint y: 208, endPoint x: 560, endPoint y: 220, distance: 27.5
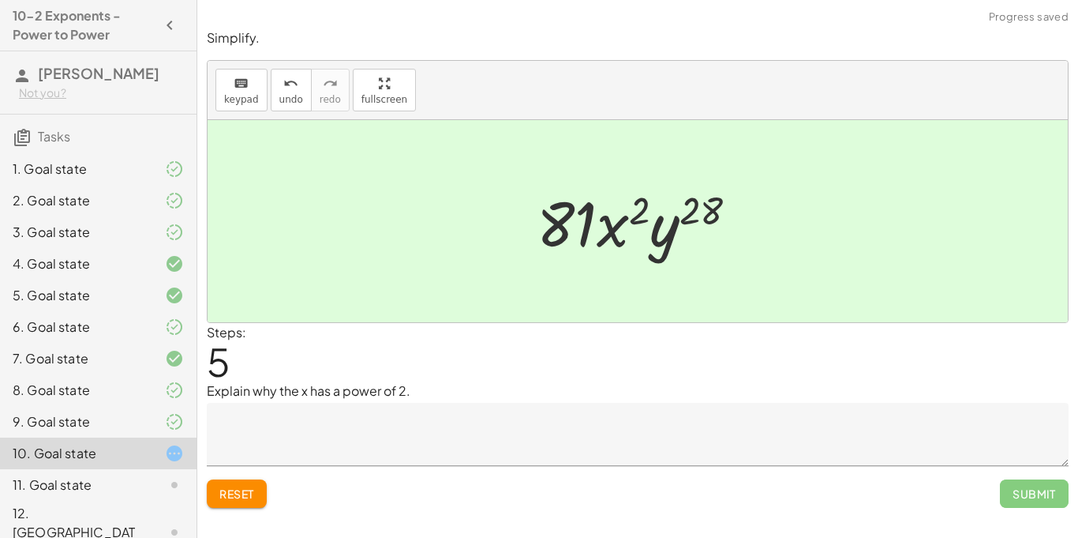
click at [560, 443] on textarea at bounding box center [638, 434] width 862 height 63
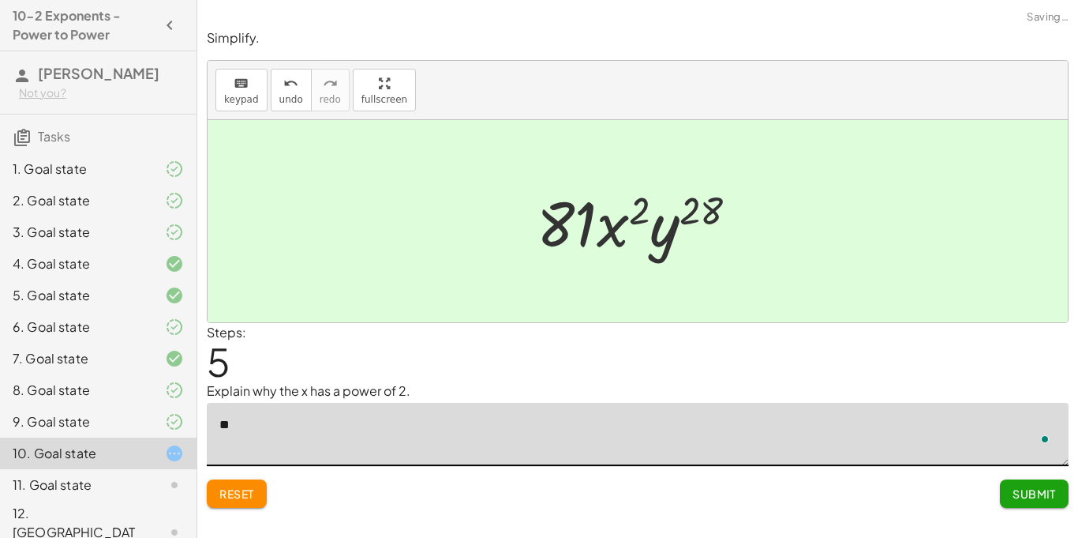
type textarea "*"
type textarea "**********"
click at [1011, 485] on button "Submit" at bounding box center [1034, 493] width 69 height 28
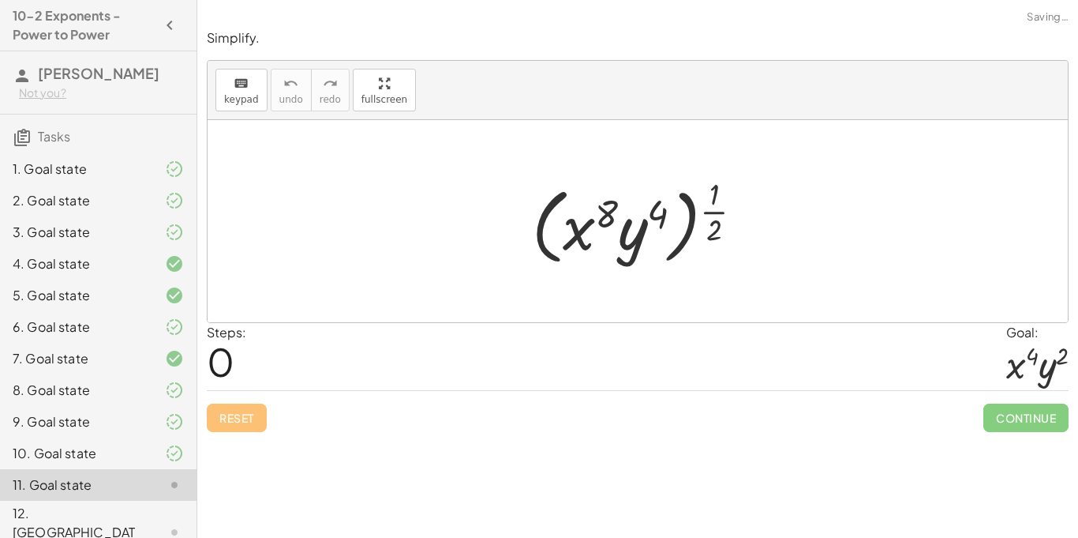
scroll to position [21, 0]
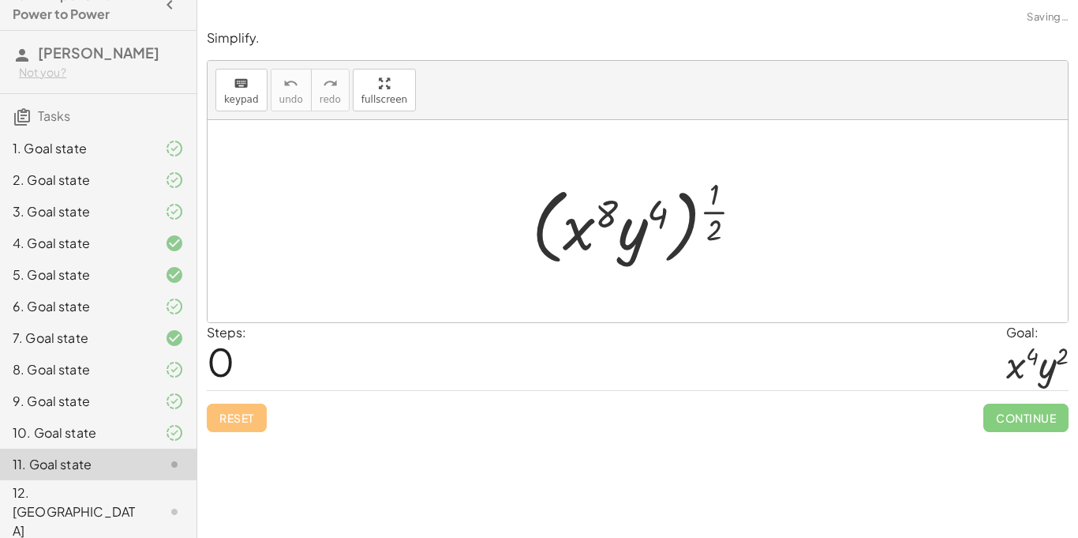
click at [598, 331] on div "Steps: 0 Goal: · x 4 · y 2" at bounding box center [638, 357] width 862 height 68
drag, startPoint x: 709, startPoint y: 230, endPoint x: 682, endPoint y: 234, distance: 27.3
click at [682, 234] on div at bounding box center [643, 221] width 239 height 98
drag, startPoint x: 715, startPoint y: 234, endPoint x: 659, endPoint y: 214, distance: 59.7
click at [659, 214] on div at bounding box center [643, 221] width 239 height 98
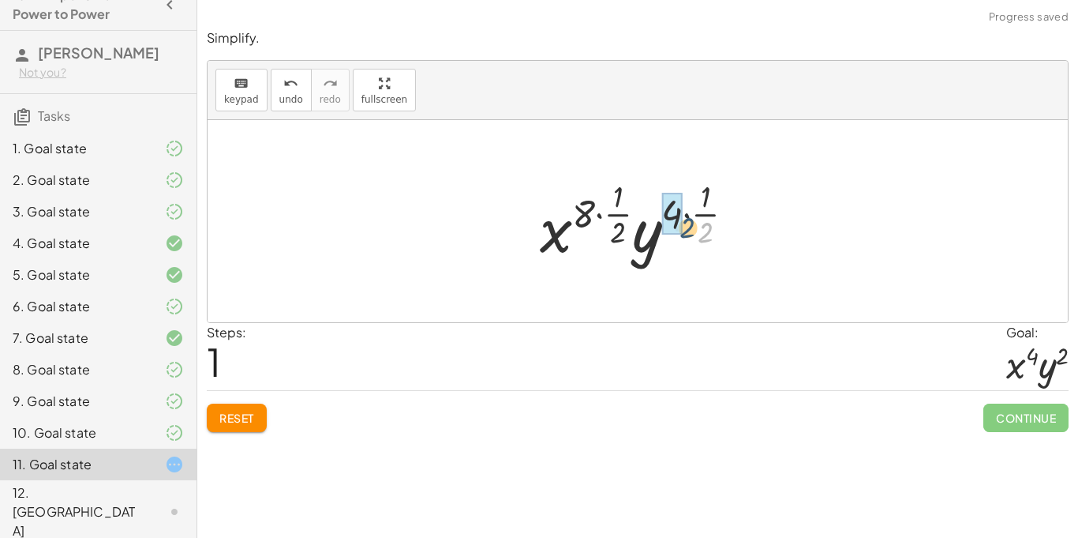
drag, startPoint x: 706, startPoint y: 230, endPoint x: 672, endPoint y: 216, distance: 36.5
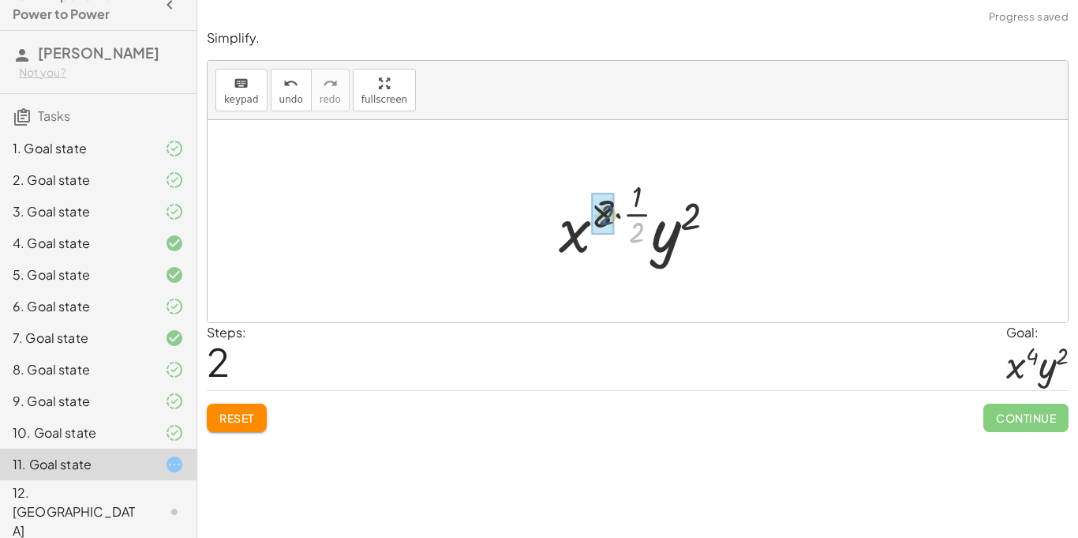
drag, startPoint x: 636, startPoint y: 231, endPoint x: 602, endPoint y: 213, distance: 38.5
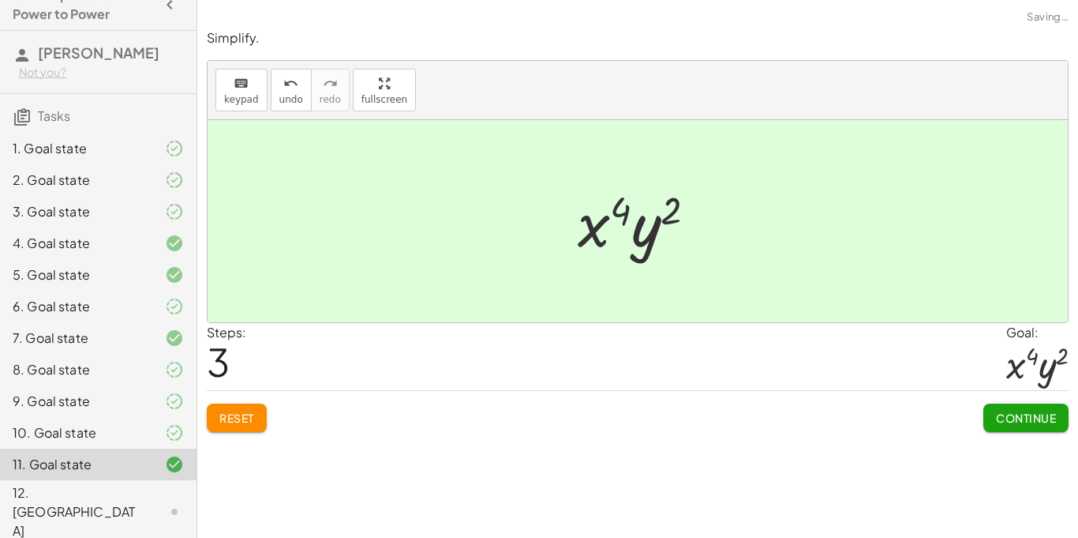
click at [647, 345] on div "Steps: 3 Goal: · x 4 · y 2" at bounding box center [638, 357] width 862 height 68
click at [1056, 421] on button "Continue" at bounding box center [1026, 417] width 85 height 28
click at [0, 0] on div at bounding box center [0, 0] width 0 height 0
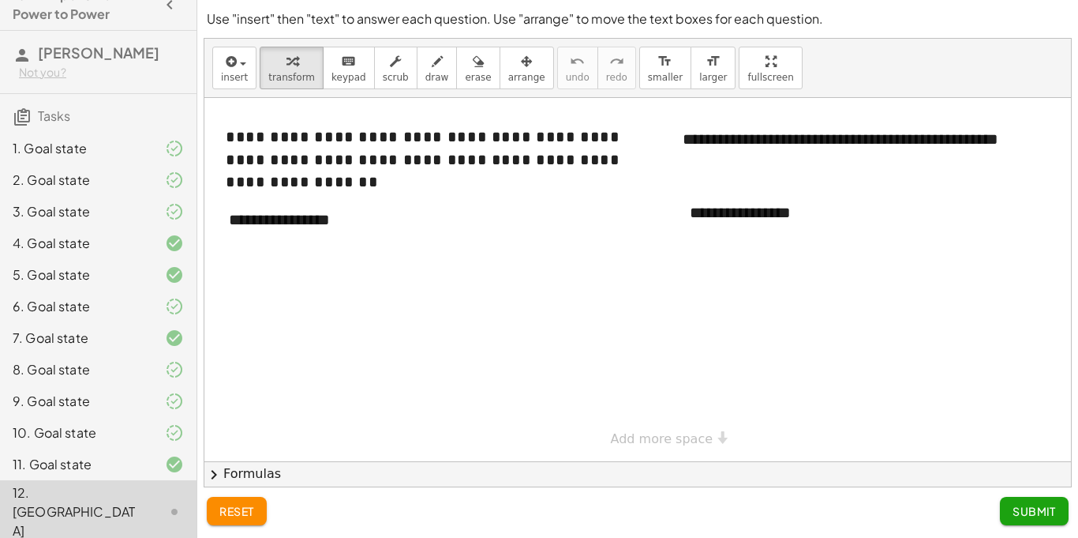
click at [471, 258] on div at bounding box center [657, 279] width 906 height 363
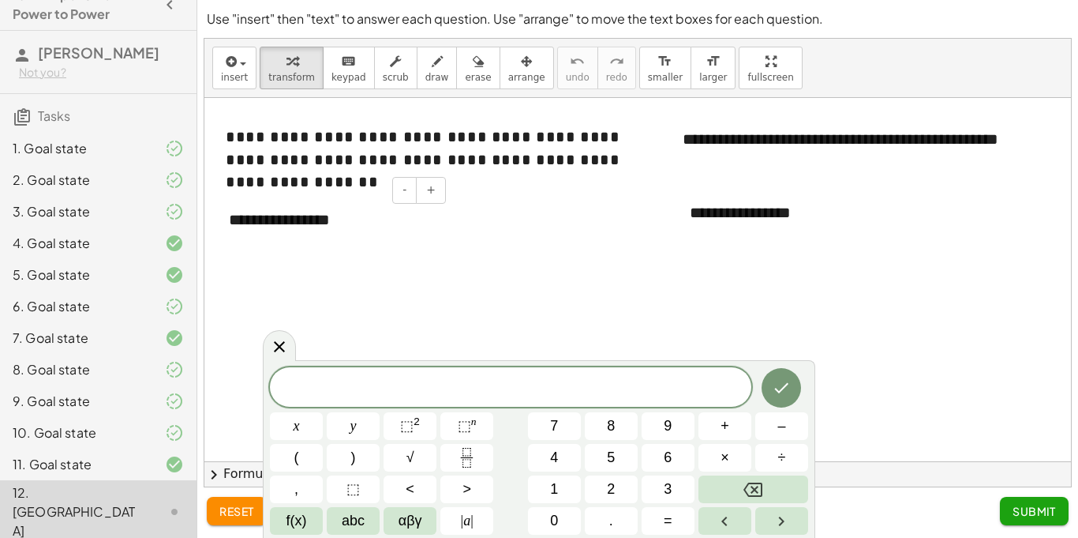
click at [323, 231] on div "**********" at bounding box center [331, 220] width 237 height 54
drag, startPoint x: 355, startPoint y: 218, endPoint x: 228, endPoint y: 218, distance: 127.1
click at [228, 218] on div "**********" at bounding box center [331, 220] width 237 height 54
click at [772, 209] on div "**********" at bounding box center [792, 213] width 237 height 54
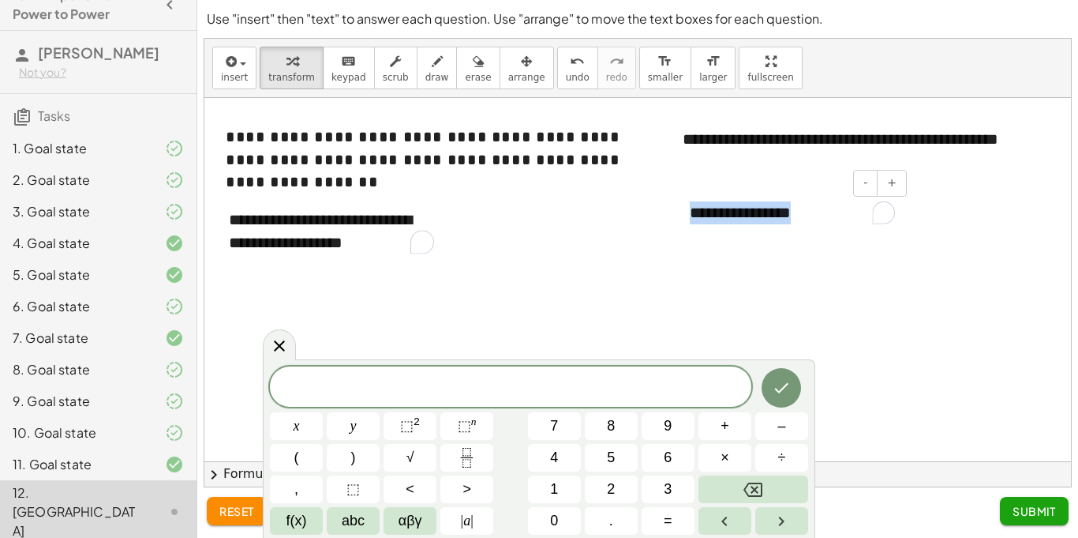
drag, startPoint x: 828, startPoint y: 218, endPoint x: 677, endPoint y: 235, distance: 151.8
click at [677, 235] on div "**********" at bounding box center [792, 213] width 237 height 54
click at [1045, 514] on span "Submit" at bounding box center [1034, 511] width 43 height 14
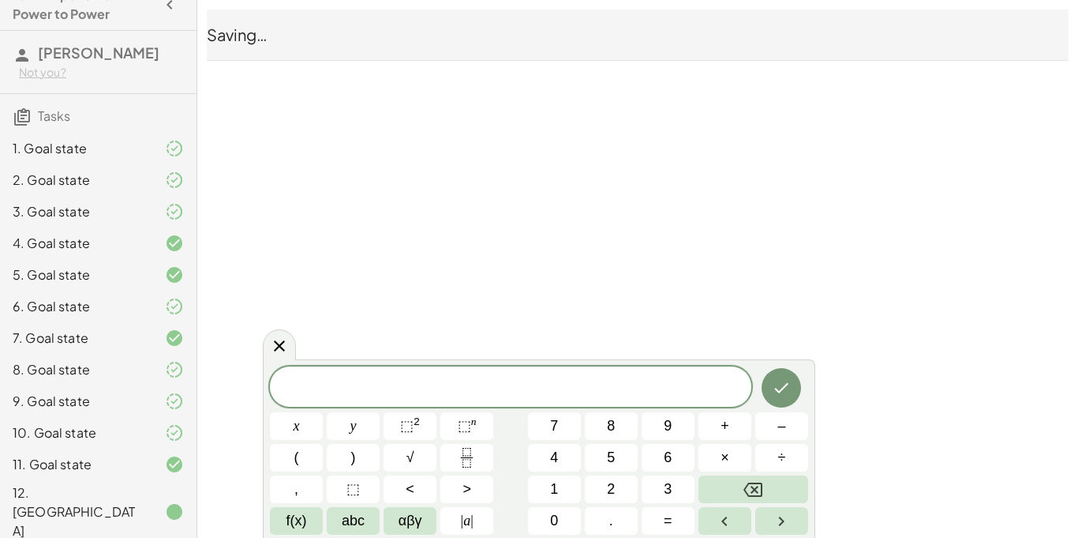
click at [0, 0] on div "10-2 Exponents - Power to Power Vienna [PERSON_NAME] Not you? Tasks 1. Goal sta…" at bounding box center [0, 0] width 0 height 0
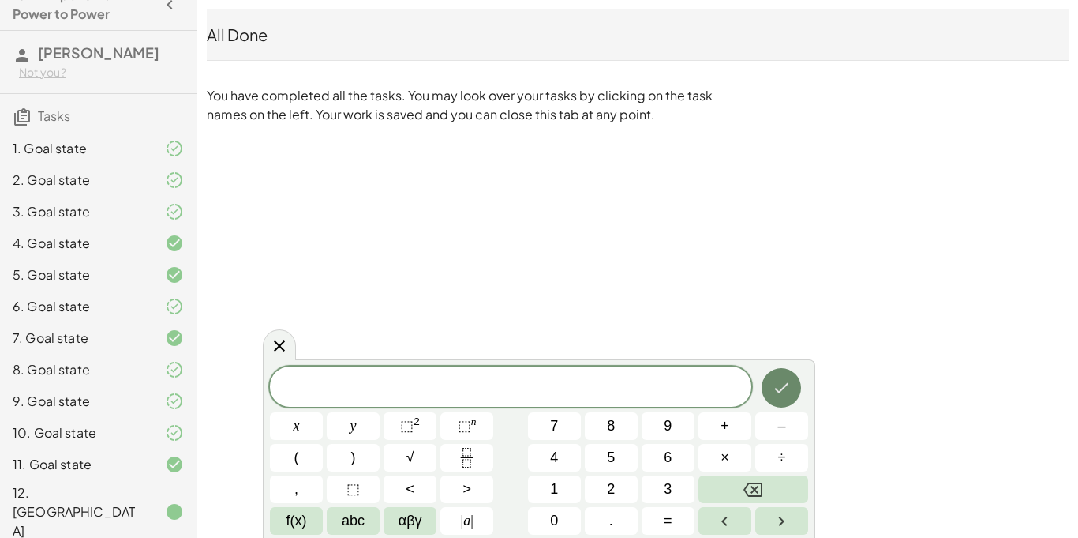
click at [776, 378] on icon "Done" at bounding box center [781, 387] width 19 height 19
click at [786, 384] on icon "Done" at bounding box center [781, 387] width 19 height 19
click at [771, 383] on button "Done" at bounding box center [781, 387] width 39 height 39
click at [279, 343] on icon at bounding box center [279, 346] width 19 height 19
